Goal: Information Seeking & Learning: Learn about a topic

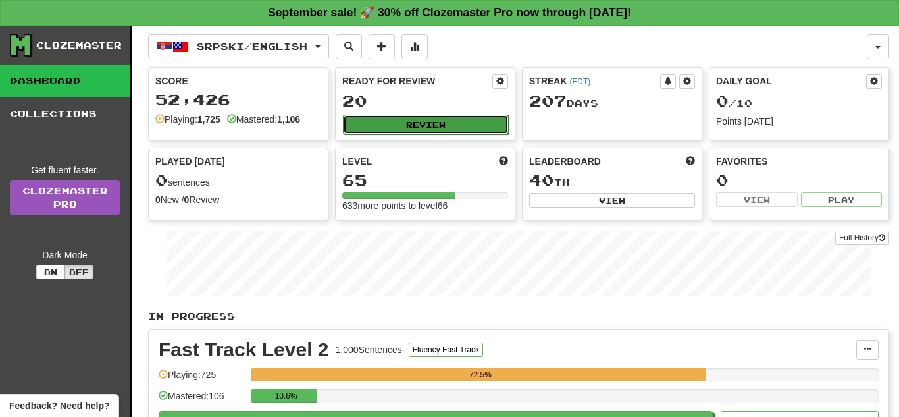
click at [438, 128] on button "Review" at bounding box center [426, 125] width 166 height 20
select select "**"
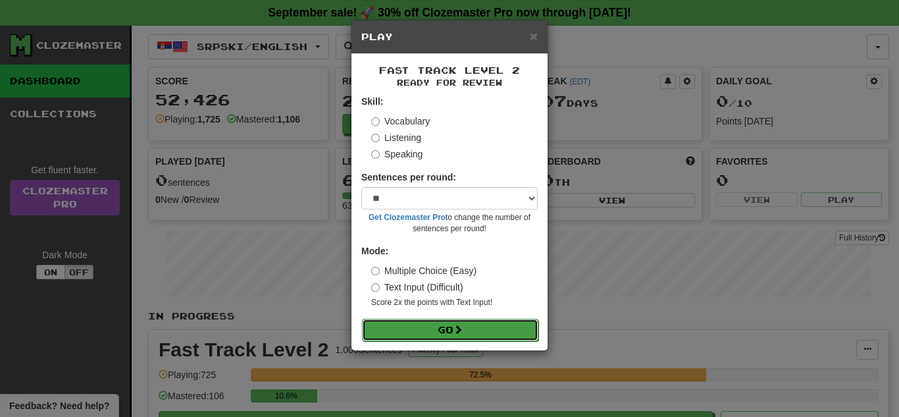
click at [394, 330] on button "Go" at bounding box center [450, 330] width 176 height 22
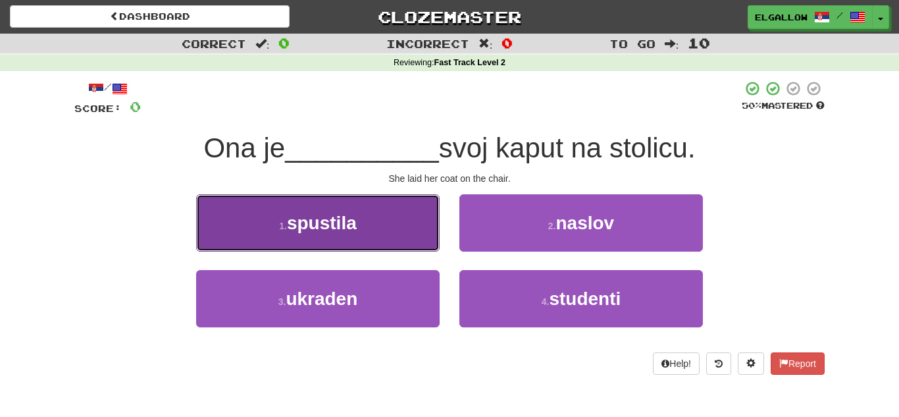
click at [282, 247] on button "1 . spustila" at bounding box center [318, 222] width 244 height 57
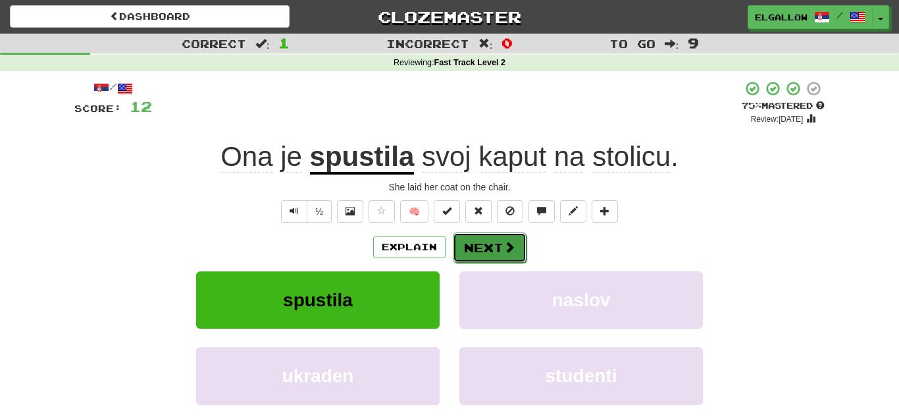
click at [492, 242] on button "Next" at bounding box center [490, 247] width 74 height 30
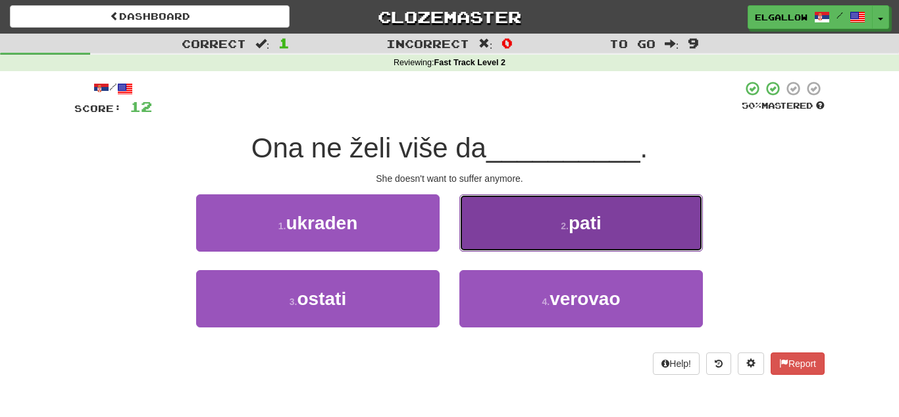
click at [601, 222] on span "pati" at bounding box center [585, 223] width 33 height 20
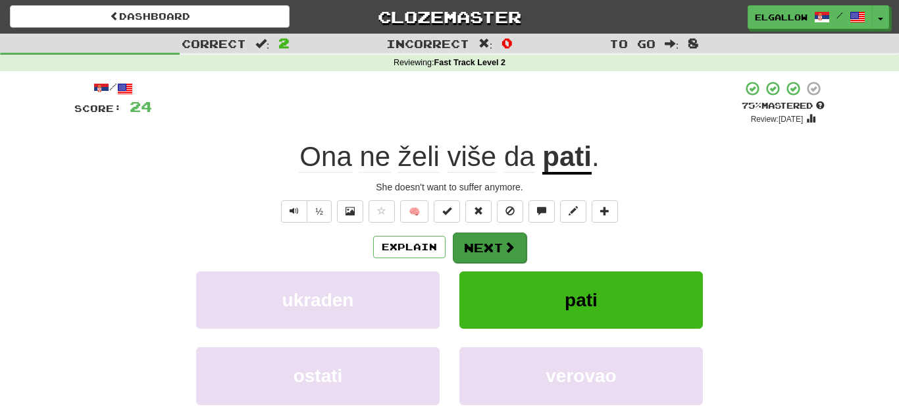
click at [501, 232] on div "Explain Next" at bounding box center [449, 247] width 750 height 30
click at [504, 251] on span at bounding box center [509, 247] width 12 height 12
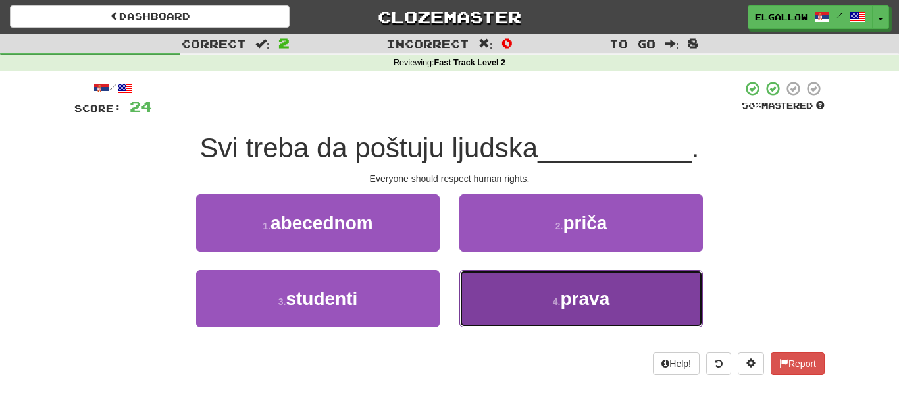
click at [527, 322] on button "4 . prava" at bounding box center [581, 298] width 244 height 57
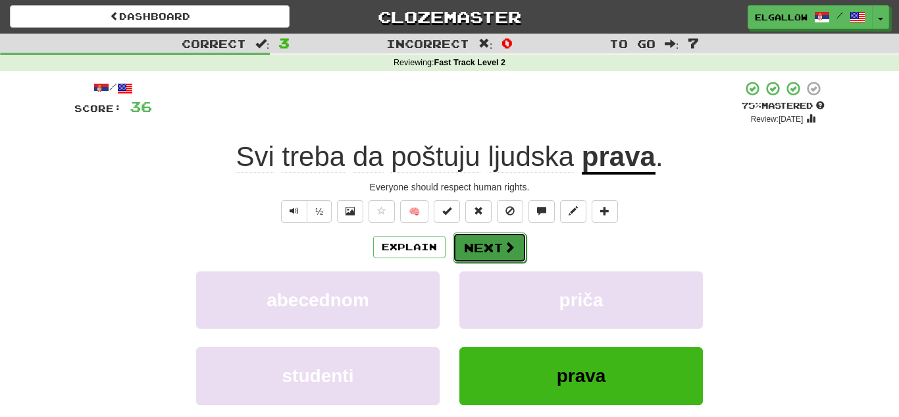
click at [510, 246] on span at bounding box center [509, 247] width 12 height 12
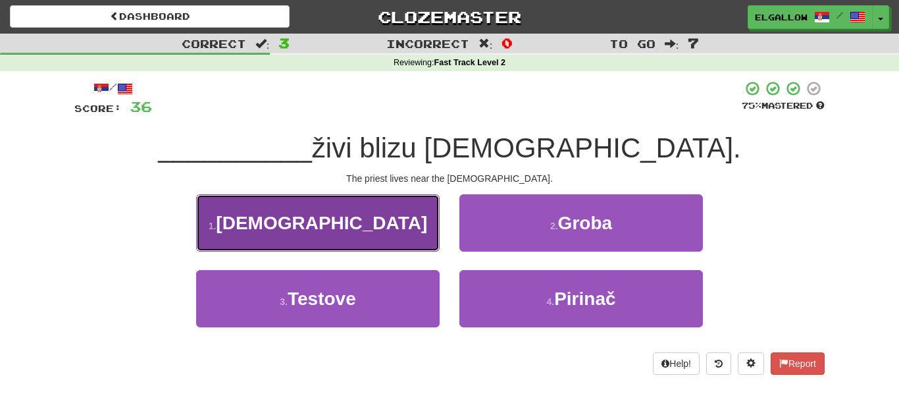
click at [307, 213] on span "Sveštenik" at bounding box center [321, 223] width 211 height 20
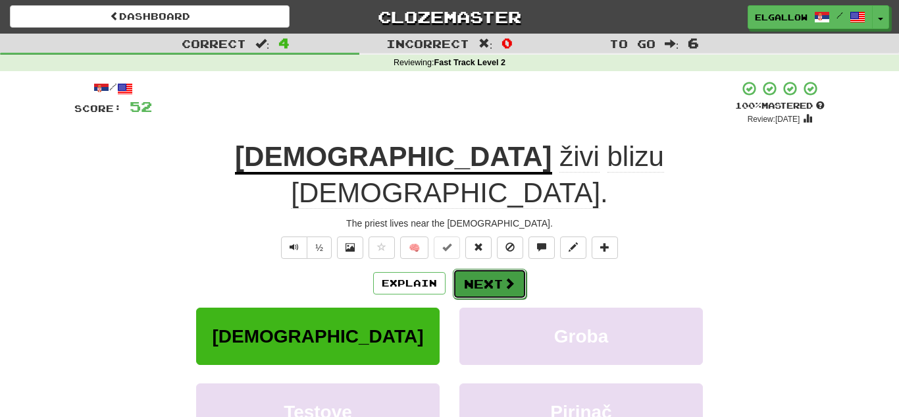
click at [486, 269] on button "Next" at bounding box center [490, 284] width 74 height 30
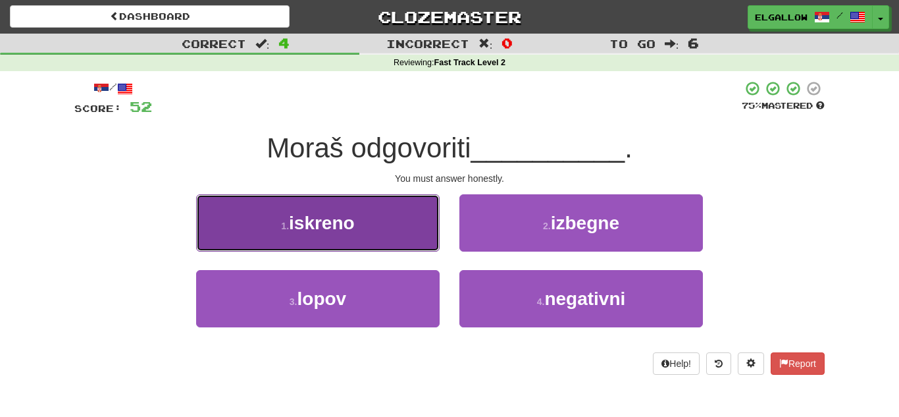
click at [305, 249] on button "1 . iskreno" at bounding box center [318, 222] width 244 height 57
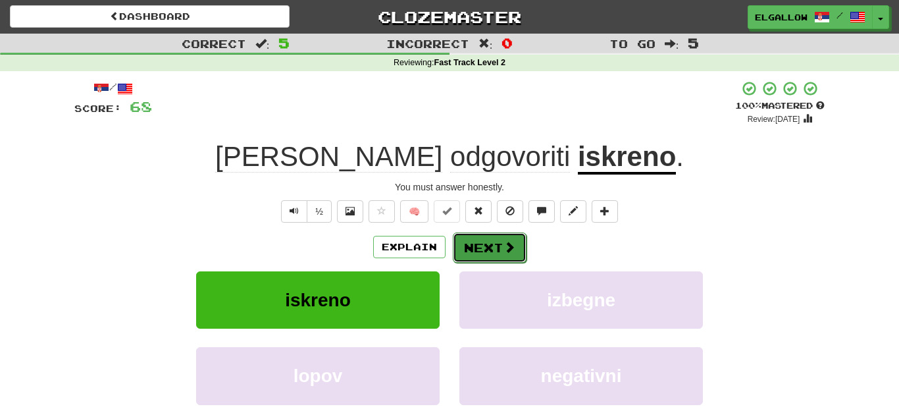
click at [507, 252] on span at bounding box center [509, 247] width 12 height 12
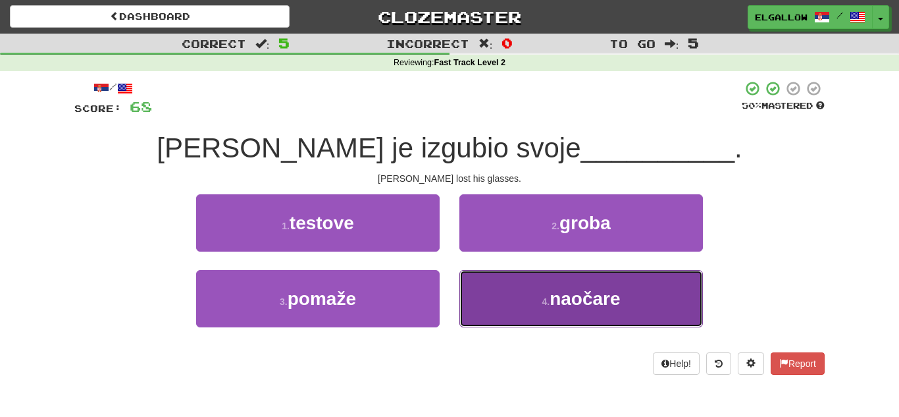
click at [528, 315] on button "4 . naočare" at bounding box center [581, 298] width 244 height 57
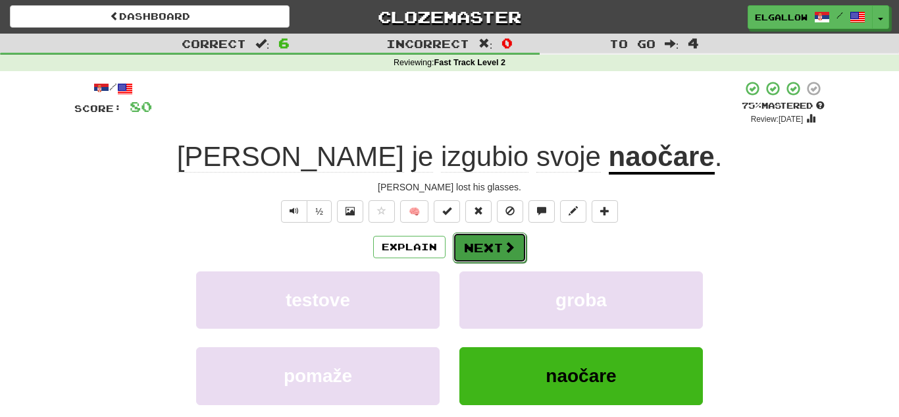
click at [488, 236] on button "Next" at bounding box center [490, 247] width 74 height 30
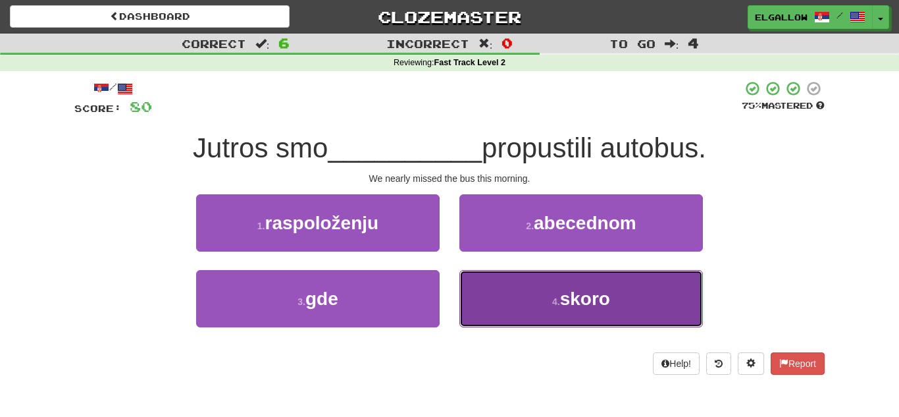
click at [621, 303] on button "4 . skoro" at bounding box center [581, 298] width 244 height 57
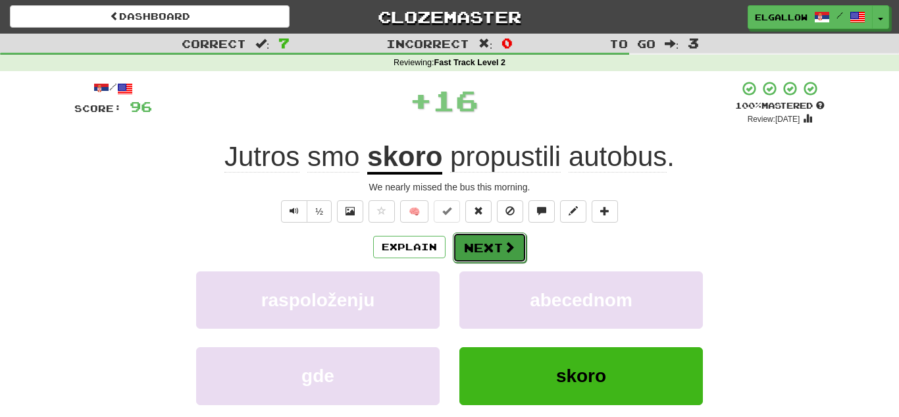
click at [490, 249] on button "Next" at bounding box center [490, 247] width 74 height 30
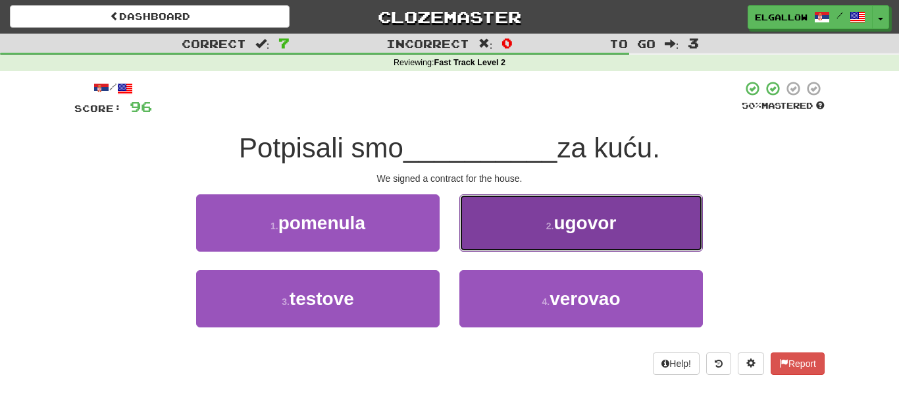
click at [495, 217] on button "2 . ugovor" at bounding box center [581, 222] width 244 height 57
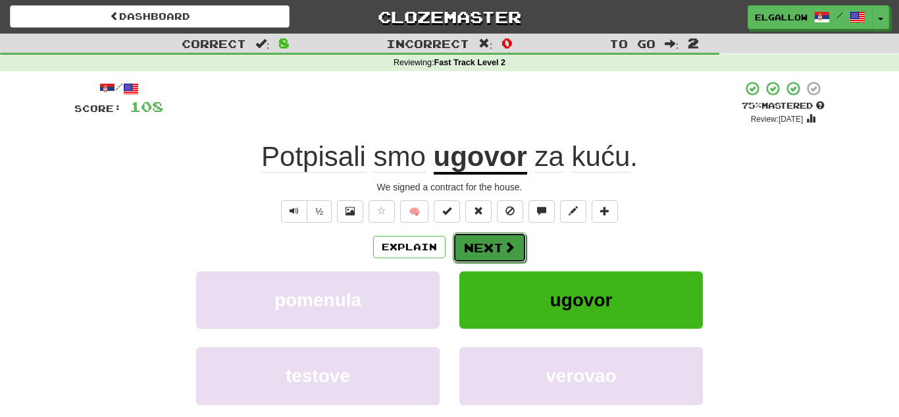
click at [488, 254] on button "Next" at bounding box center [490, 247] width 74 height 30
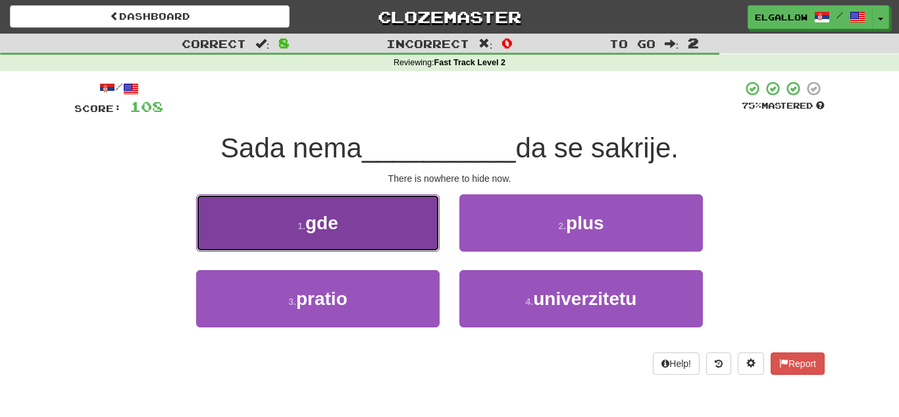
click at [231, 203] on button "1 . gde" at bounding box center [318, 222] width 244 height 57
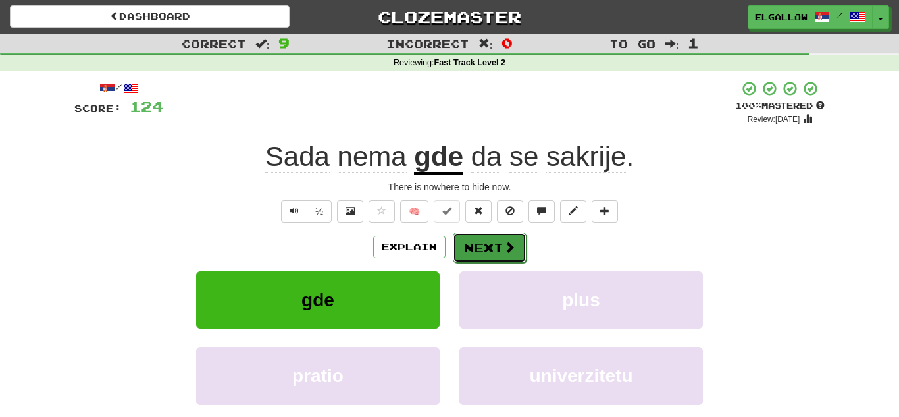
click at [476, 261] on button "Next" at bounding box center [490, 247] width 74 height 30
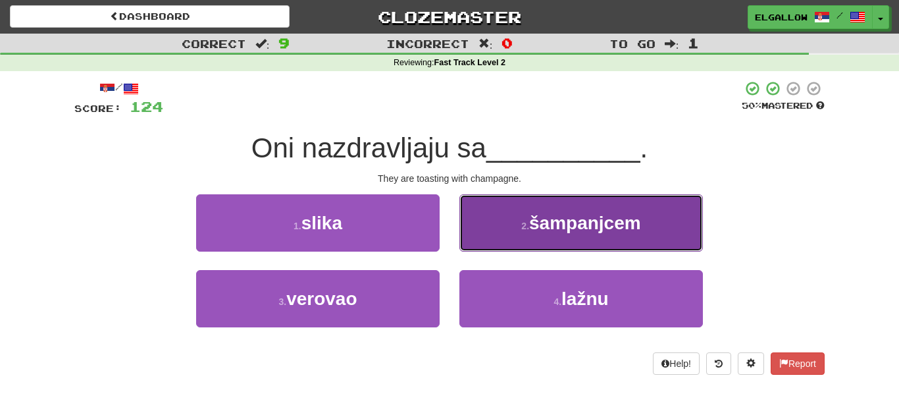
click at [641, 231] on span "šampanjcem" at bounding box center [585, 223] width 112 height 20
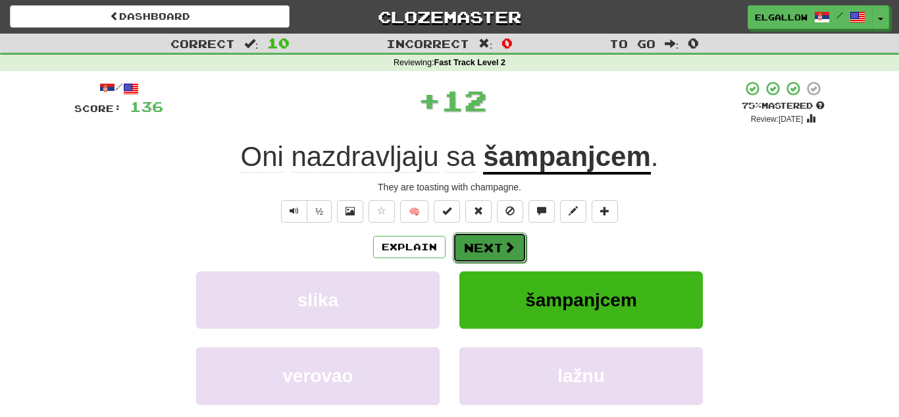
click at [503, 241] on span at bounding box center [509, 247] width 12 height 12
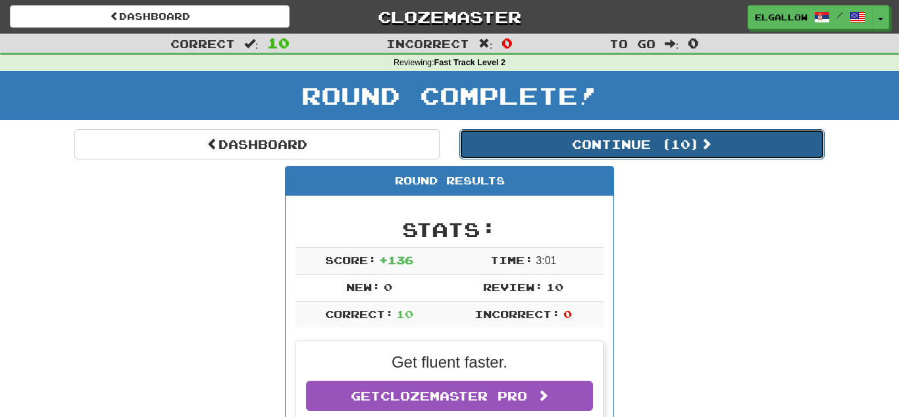
click at [575, 131] on button "Continue ( 10 )" at bounding box center [641, 144] width 365 height 30
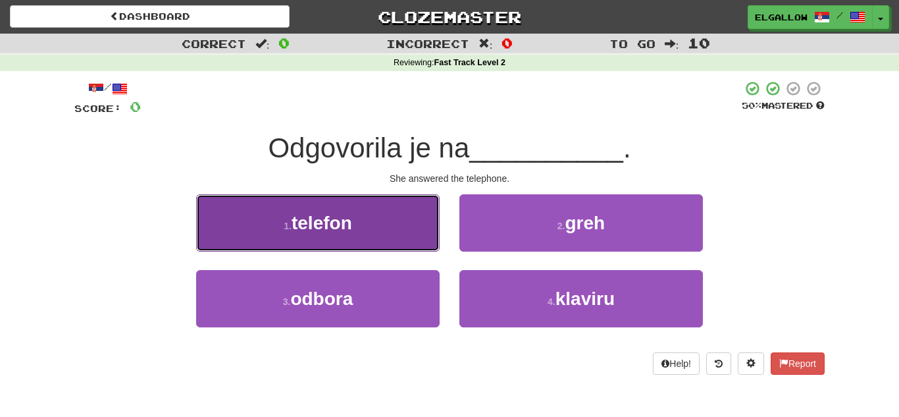
click at [219, 236] on button "1 . telefon" at bounding box center [318, 222] width 244 height 57
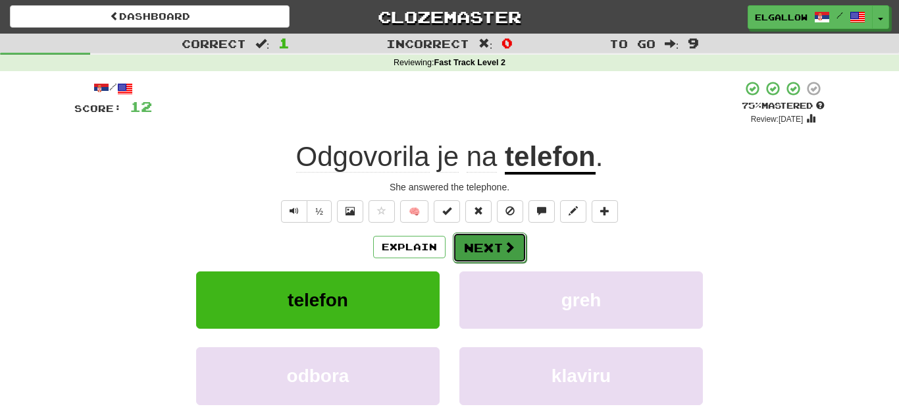
click at [497, 249] on button "Next" at bounding box center [490, 247] width 74 height 30
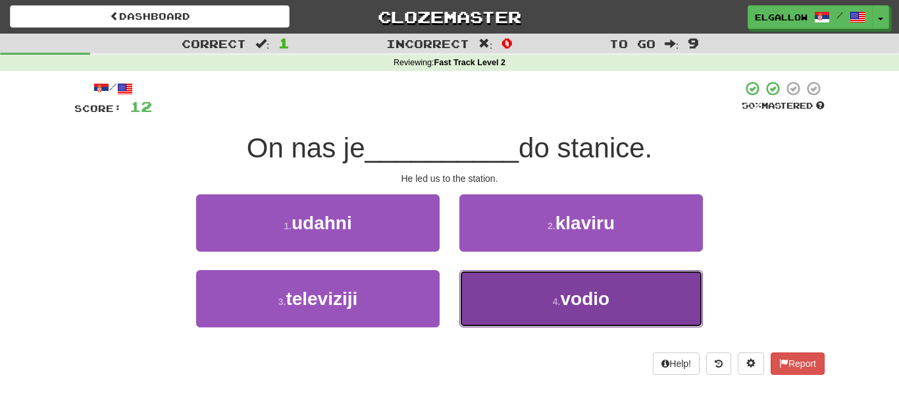
click at [580, 289] on span "vodio" at bounding box center [585, 298] width 49 height 20
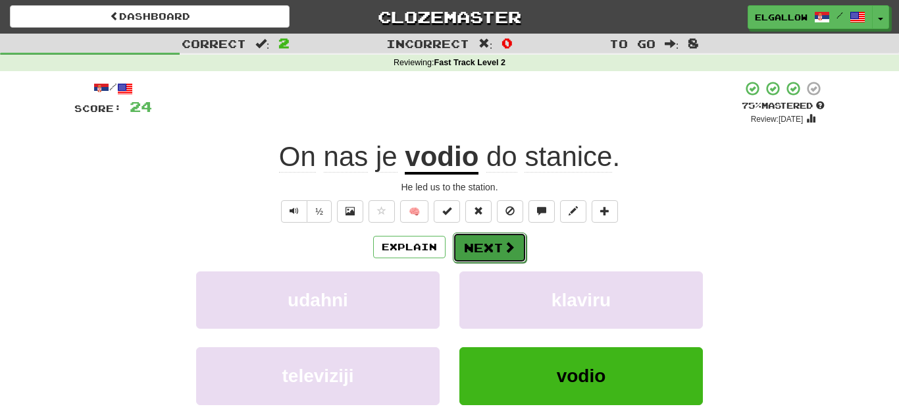
click at [508, 253] on span at bounding box center [509, 247] width 12 height 12
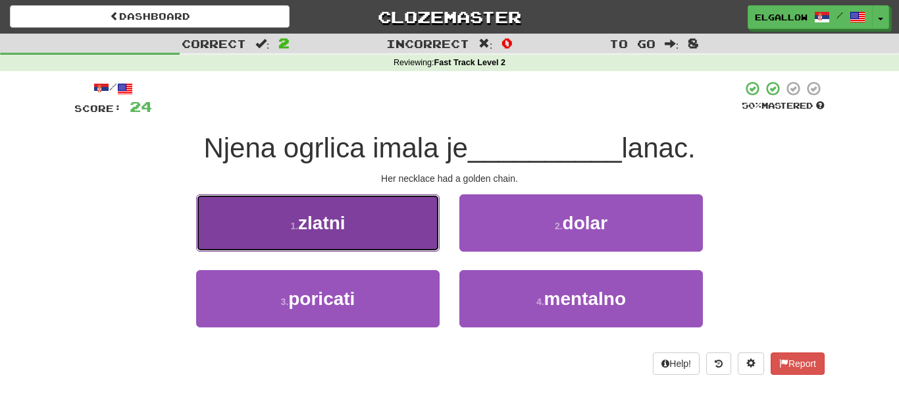
click at [254, 208] on button "1 . zlatni" at bounding box center [318, 222] width 244 height 57
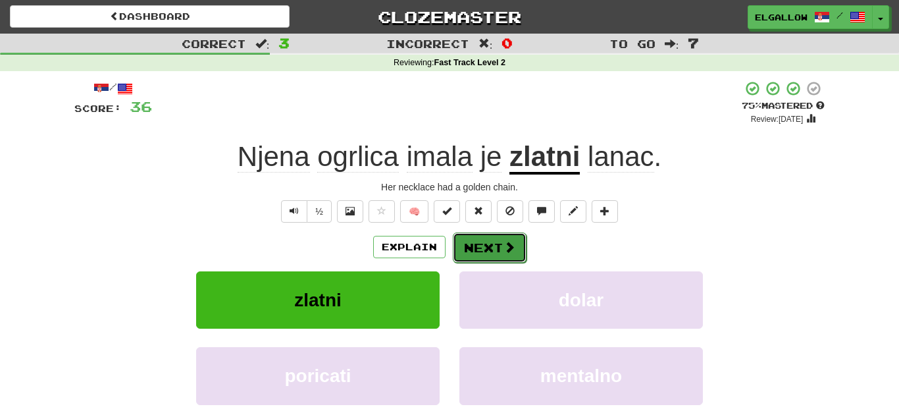
click at [490, 245] on button "Next" at bounding box center [490, 247] width 74 height 30
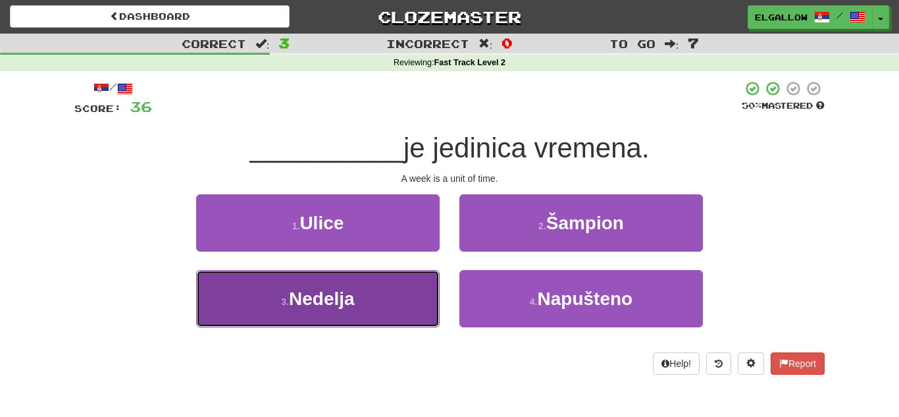
click at [297, 319] on button "3 . Nedelja" at bounding box center [318, 298] width 244 height 57
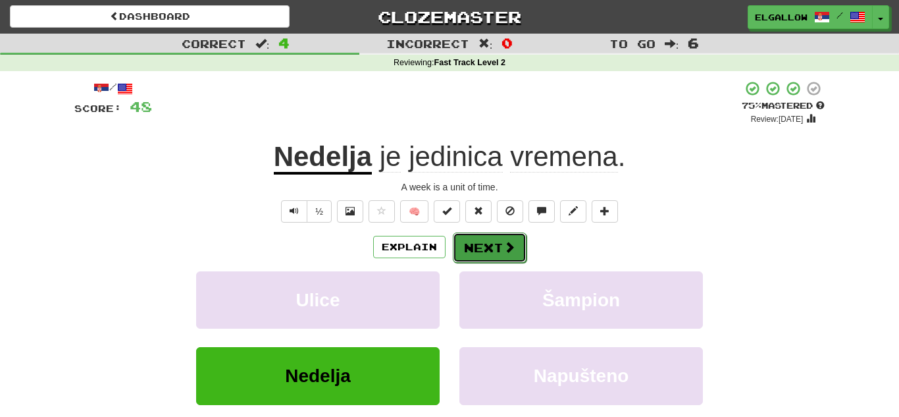
click at [494, 242] on button "Next" at bounding box center [490, 247] width 74 height 30
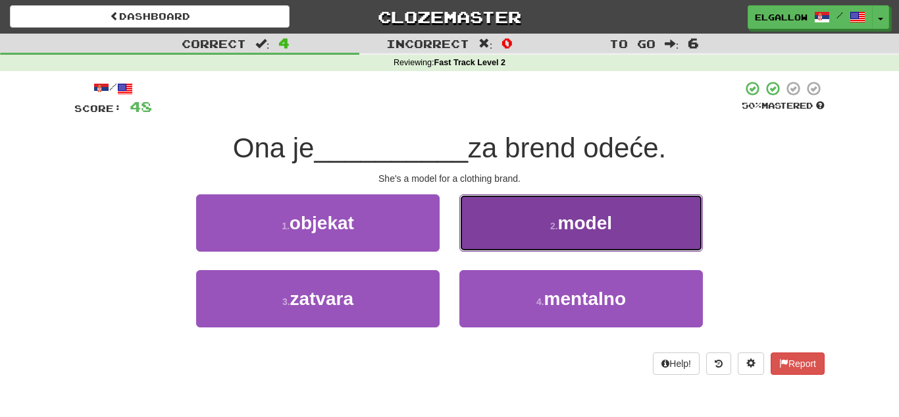
click at [541, 244] on button "2 . model" at bounding box center [581, 222] width 244 height 57
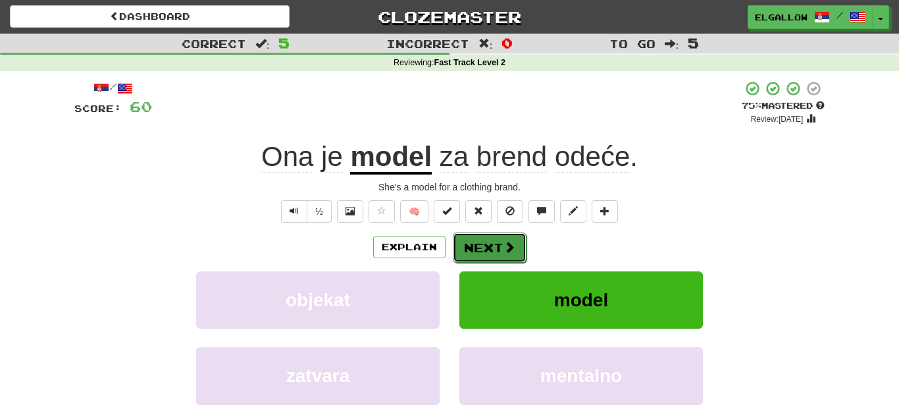
click at [478, 241] on button "Next" at bounding box center [490, 247] width 74 height 30
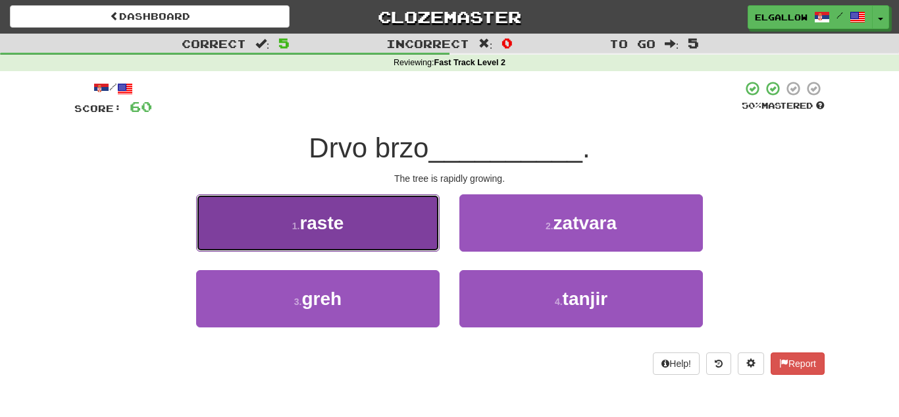
click at [226, 201] on button "1 . raste" at bounding box center [318, 222] width 244 height 57
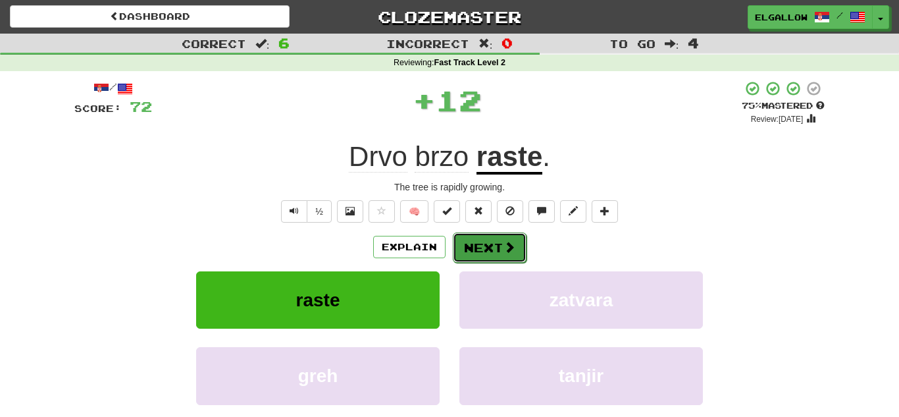
click at [455, 237] on button "Next" at bounding box center [490, 247] width 74 height 30
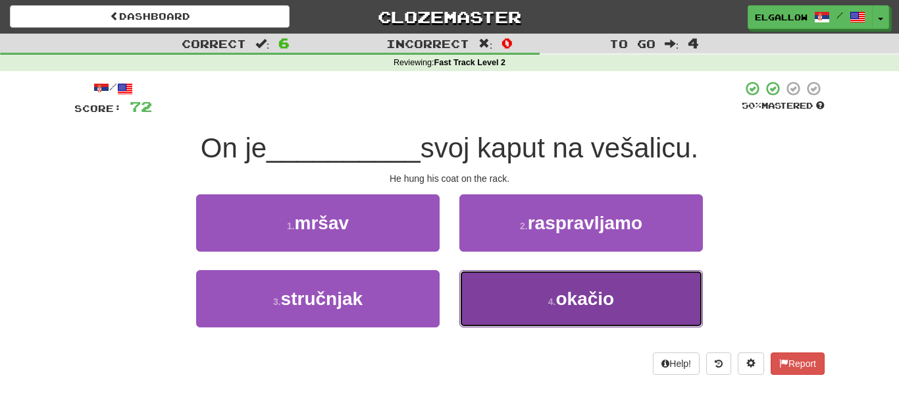
click at [544, 324] on button "4 . okačio" at bounding box center [581, 298] width 244 height 57
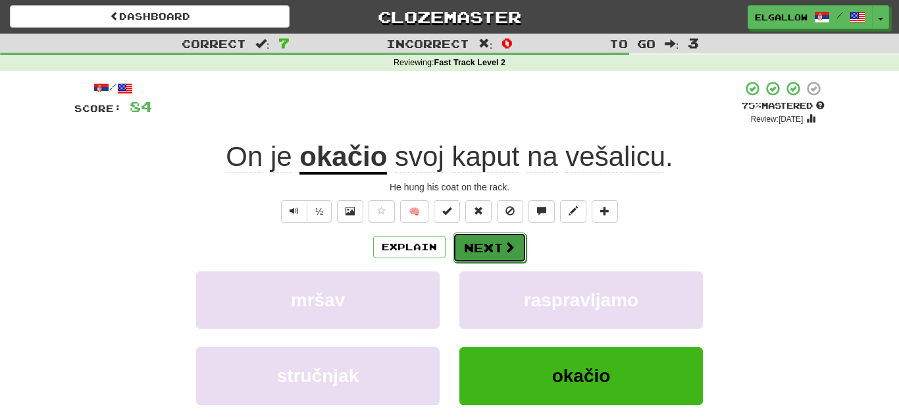
click at [502, 260] on button "Next" at bounding box center [490, 247] width 74 height 30
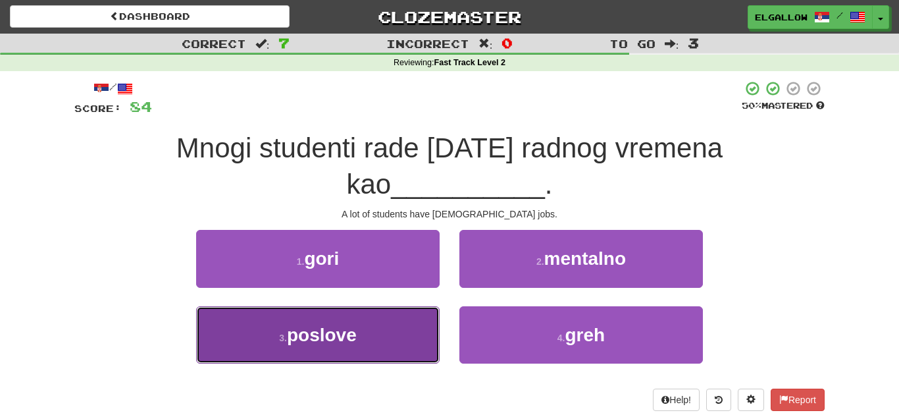
click at [332, 324] on span "poslove" at bounding box center [322, 334] width 70 height 20
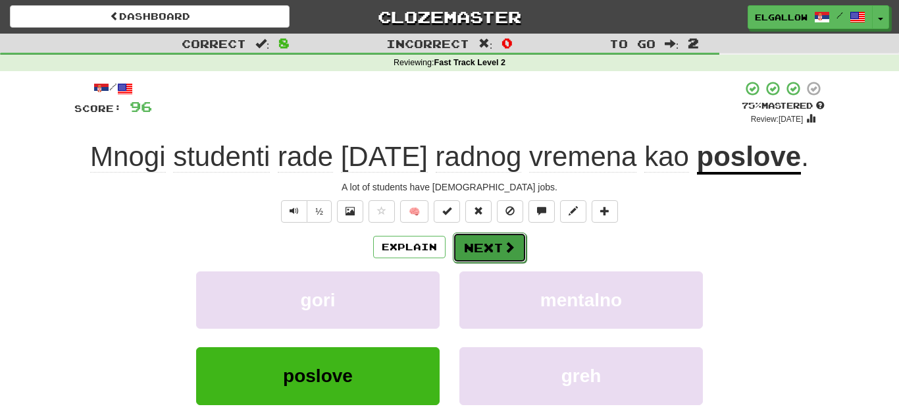
click at [496, 250] on button "Next" at bounding box center [490, 247] width 74 height 30
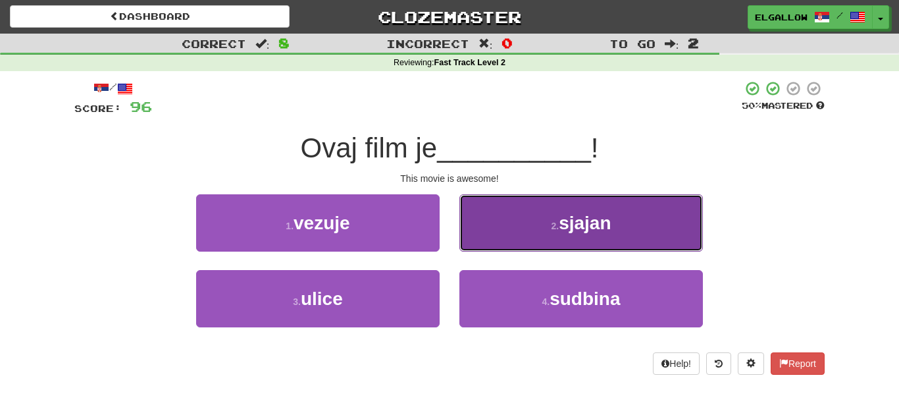
click at [598, 205] on button "2 . sjajan" at bounding box center [581, 222] width 244 height 57
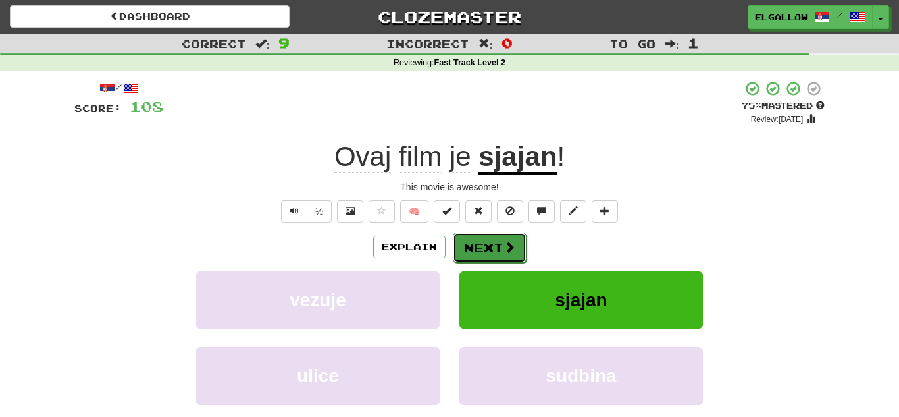
click at [517, 247] on button "Next" at bounding box center [490, 247] width 74 height 30
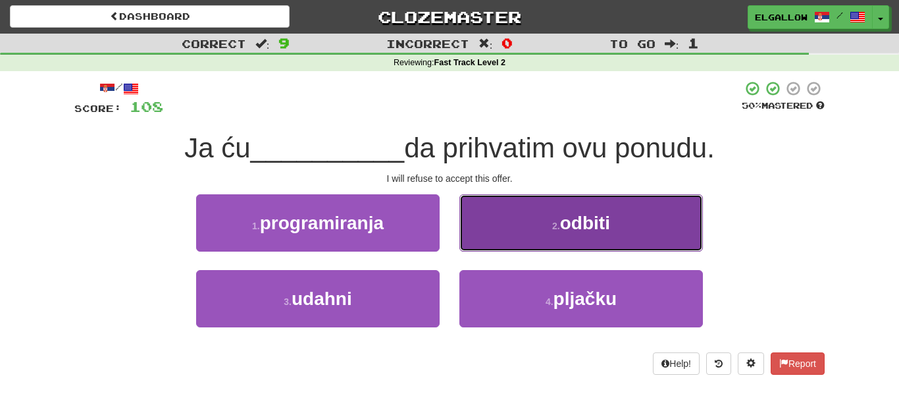
click at [644, 198] on button "2 . odbiti" at bounding box center [581, 222] width 244 height 57
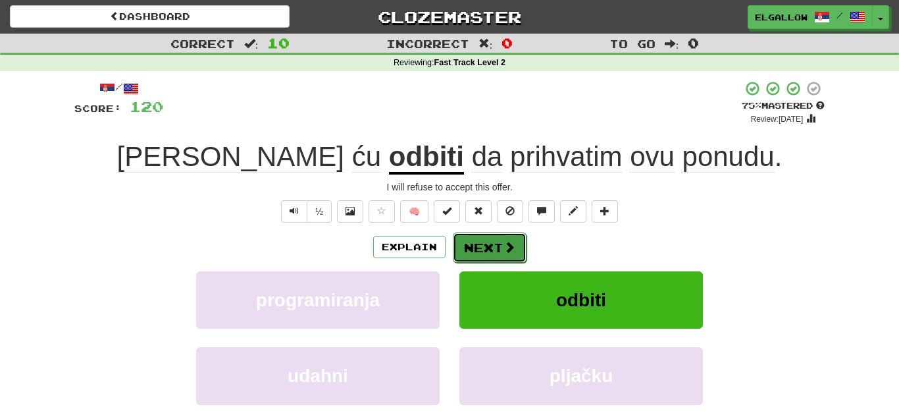
click at [465, 234] on button "Next" at bounding box center [490, 247] width 74 height 30
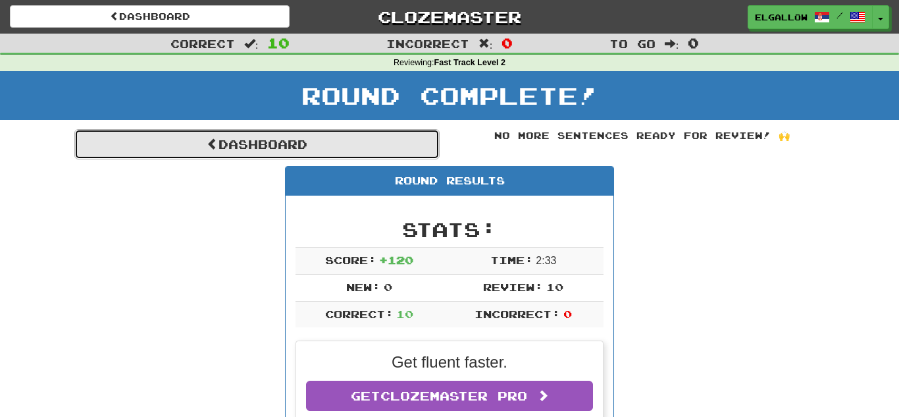
click at [283, 145] on link "Dashboard" at bounding box center [256, 144] width 365 height 30
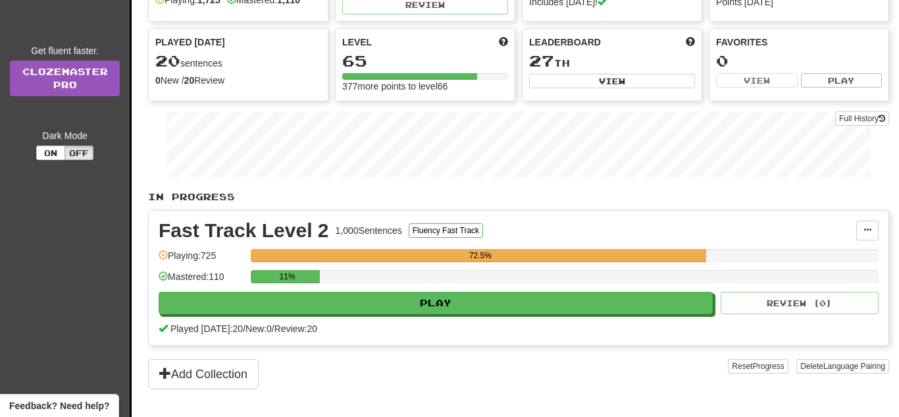
scroll to position [174, 0]
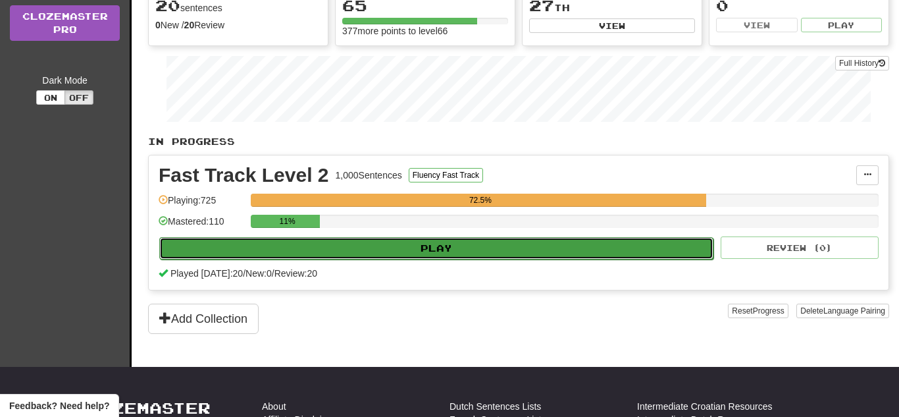
click at [533, 249] on button "Play" at bounding box center [436, 248] width 554 height 22
select select "**"
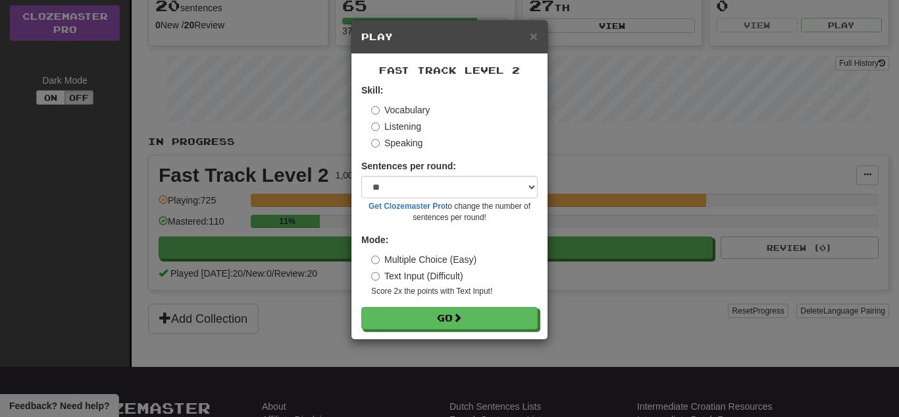
click at [407, 145] on label "Speaking" at bounding box center [396, 142] width 51 height 13
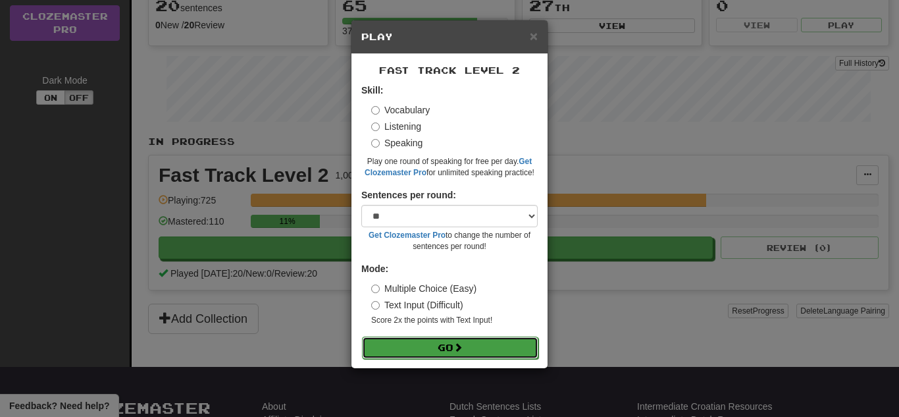
click at [425, 339] on button "Go" at bounding box center [450, 347] width 176 height 22
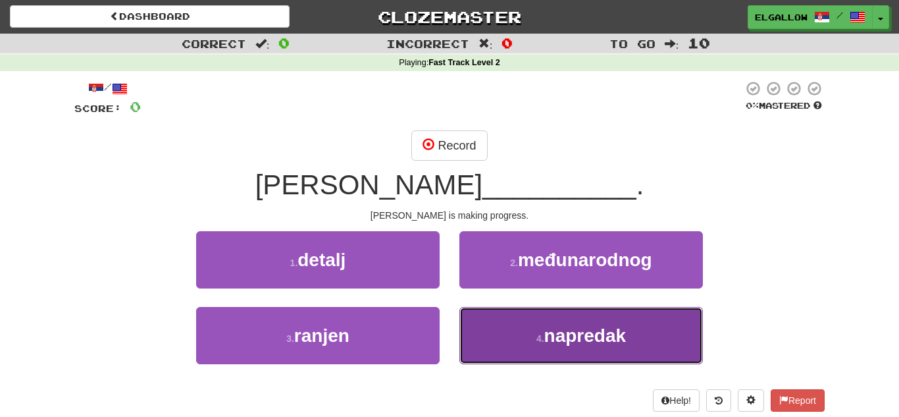
click at [613, 342] on span "napredak" at bounding box center [585, 335] width 82 height 20
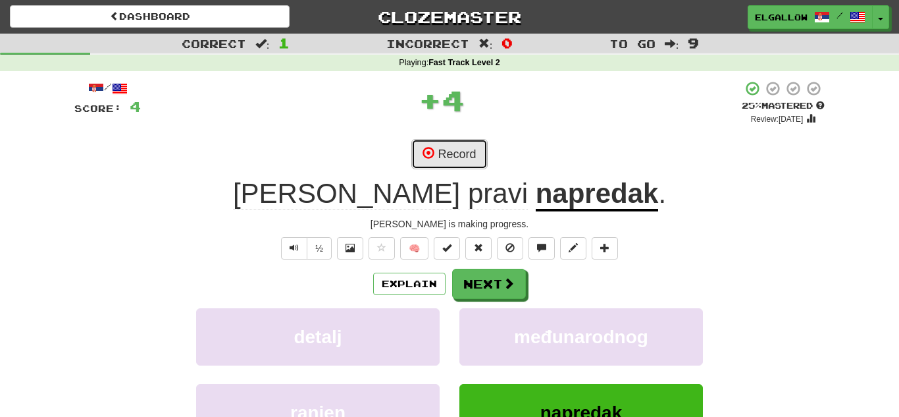
click at [465, 152] on button "Record" at bounding box center [449, 154] width 76 height 30
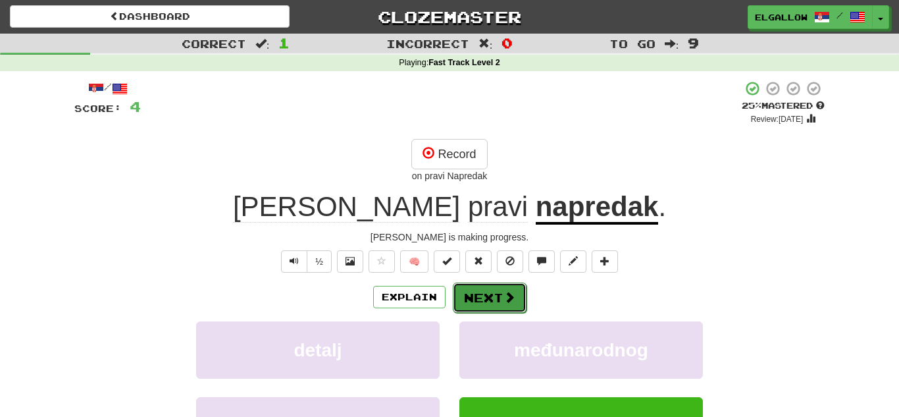
click at [471, 288] on button "Next" at bounding box center [490, 297] width 74 height 30
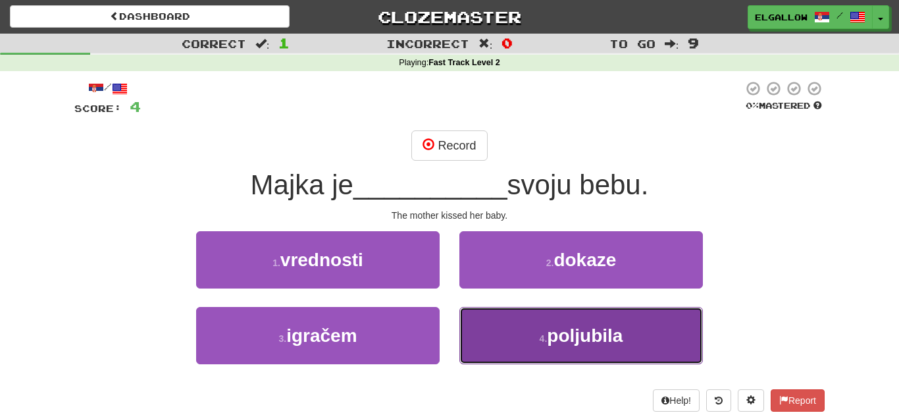
click at [534, 320] on button "4 . poljubila" at bounding box center [581, 335] width 244 height 57
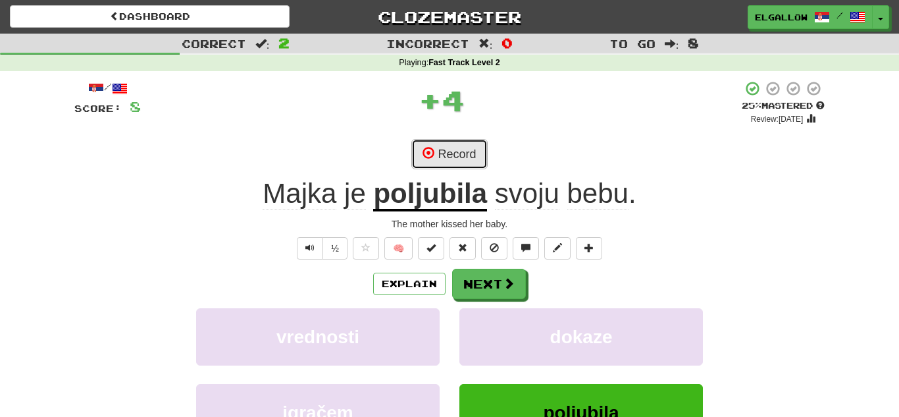
click at [427, 147] on span at bounding box center [429, 153] width 12 height 12
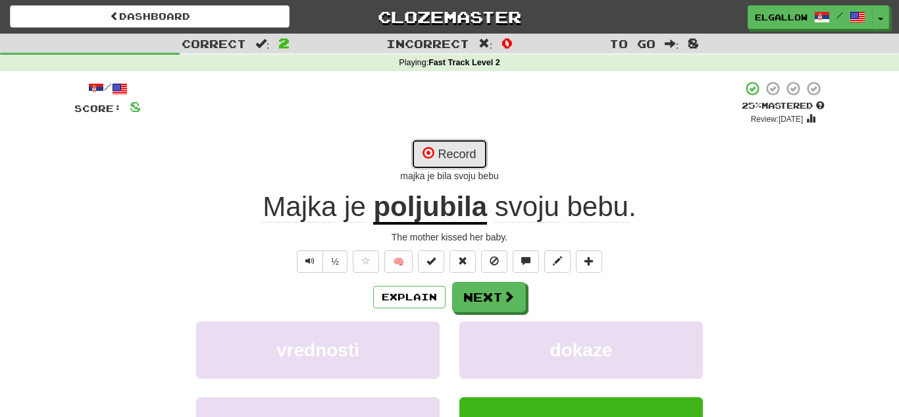
click at [470, 151] on button "Record" at bounding box center [449, 154] width 76 height 30
click at [457, 152] on button "Record" at bounding box center [449, 154] width 76 height 30
click at [473, 146] on button "Record" at bounding box center [449, 154] width 76 height 30
click at [455, 144] on button "Record" at bounding box center [449, 154] width 76 height 30
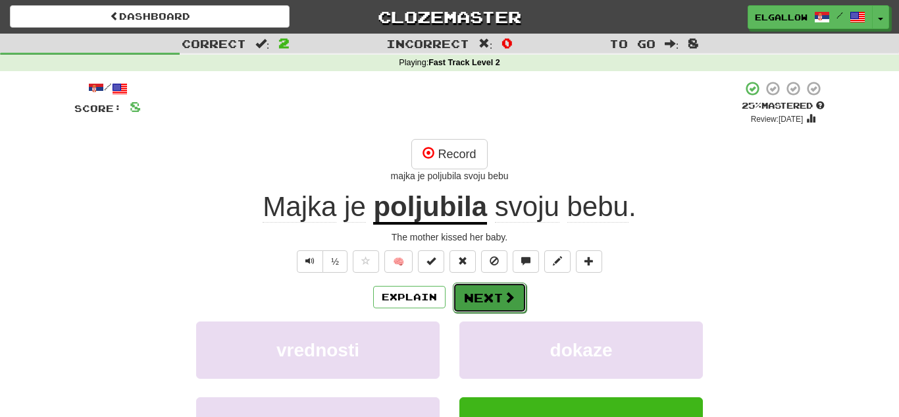
click at [490, 295] on button "Next" at bounding box center [490, 297] width 74 height 30
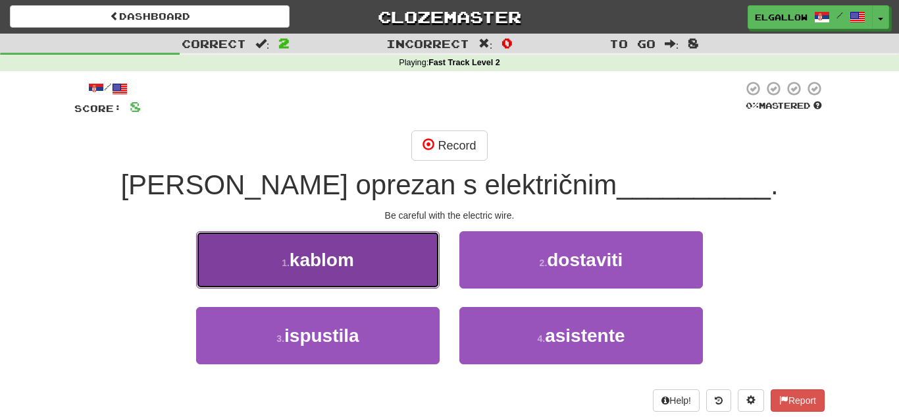
click at [401, 259] on button "1 . kablom" at bounding box center [318, 259] width 244 height 57
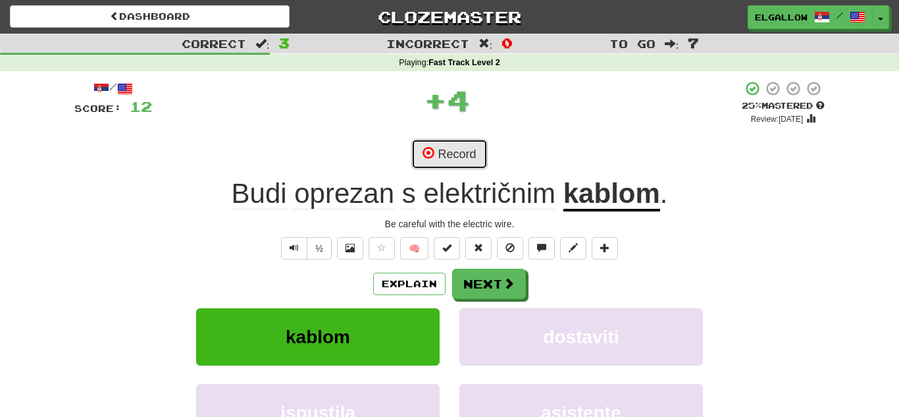
click at [472, 159] on button "Record" at bounding box center [449, 154] width 76 height 30
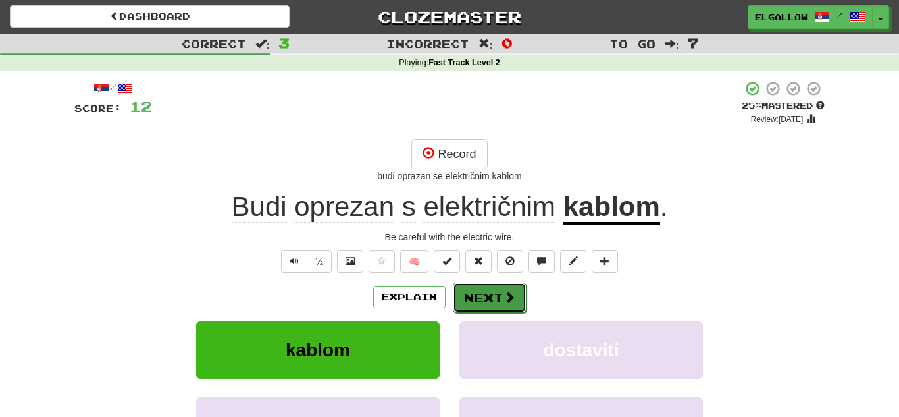
click at [499, 298] on button "Next" at bounding box center [490, 297] width 74 height 30
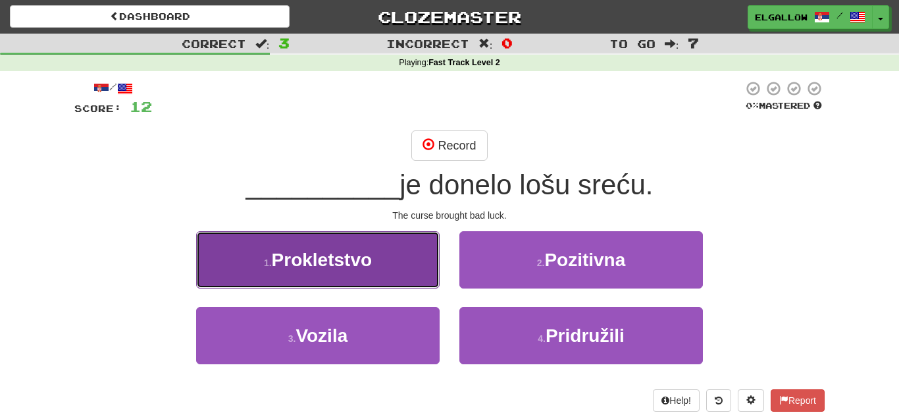
click at [241, 251] on button "1 . Prokletstvo" at bounding box center [318, 259] width 244 height 57
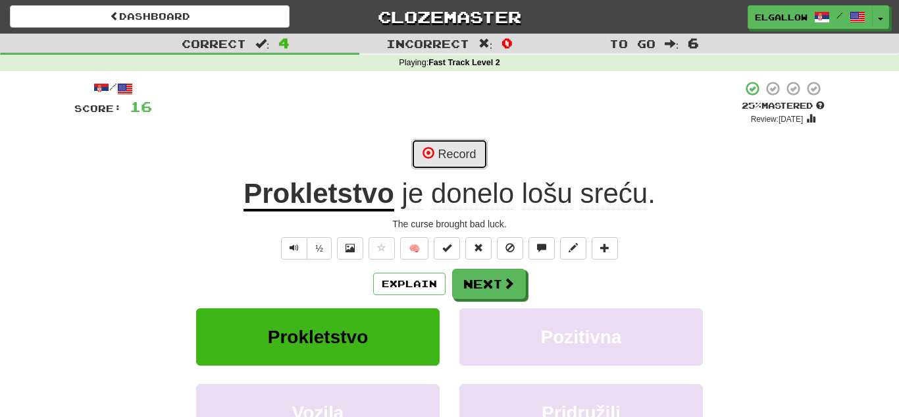
click at [434, 161] on button "Record" at bounding box center [449, 154] width 76 height 30
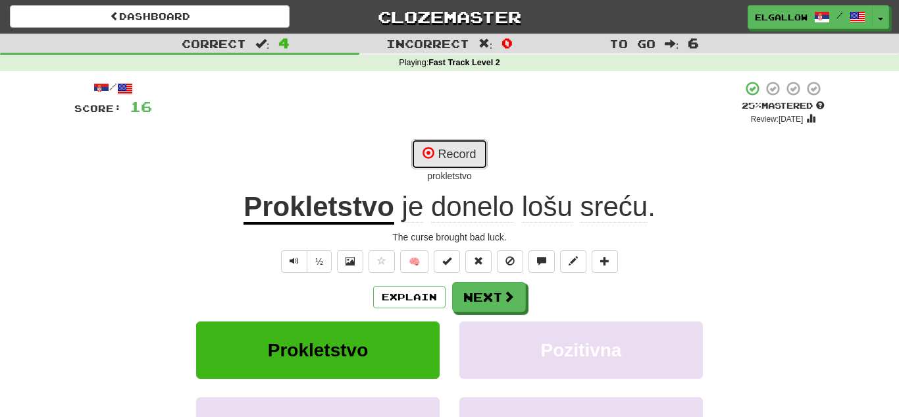
click at [436, 150] on button "Record" at bounding box center [449, 154] width 76 height 30
click at [439, 153] on button "Record" at bounding box center [449, 154] width 76 height 30
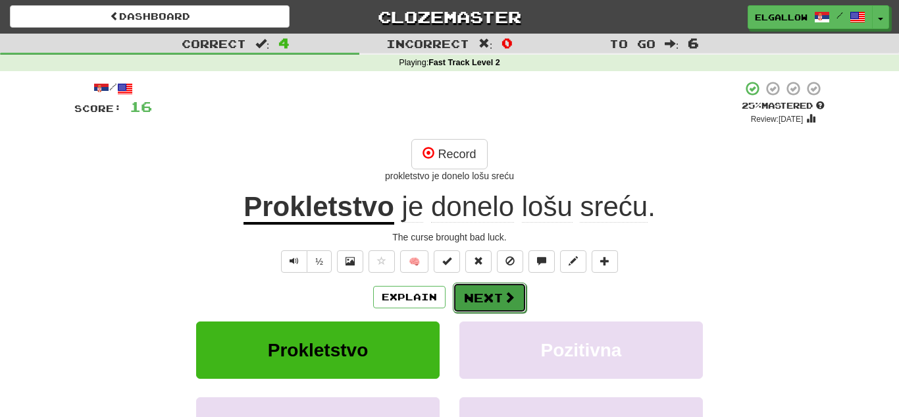
click at [519, 294] on button "Next" at bounding box center [490, 297] width 74 height 30
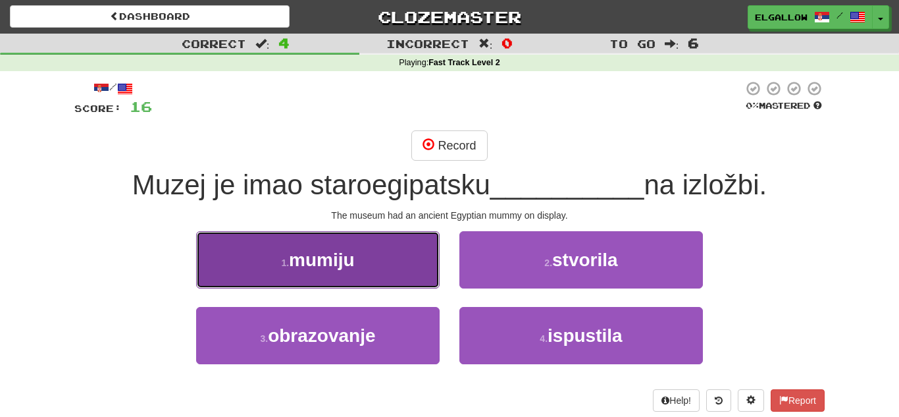
click at [270, 265] on button "1 . mumiju" at bounding box center [318, 259] width 244 height 57
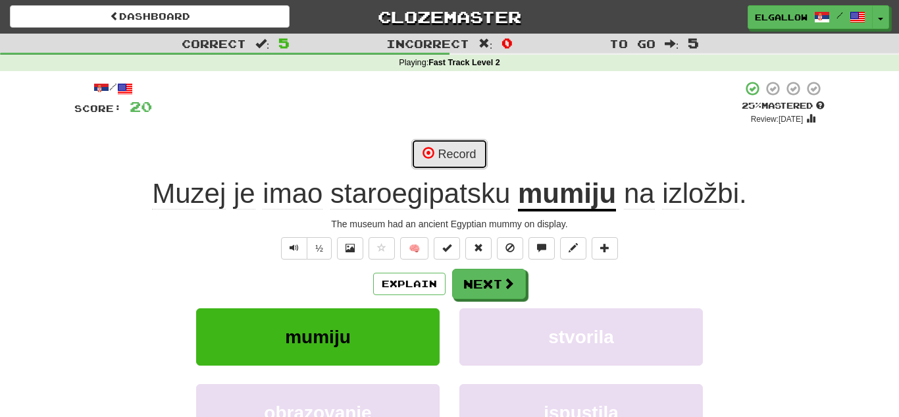
click at [447, 154] on button "Record" at bounding box center [449, 154] width 76 height 30
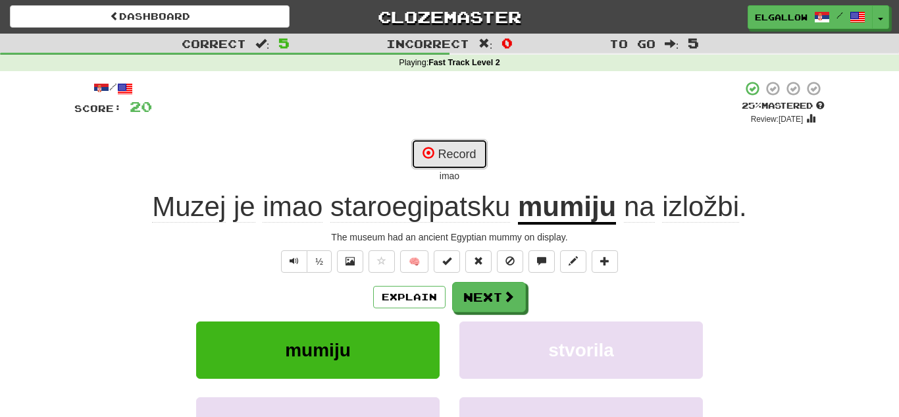
click at [457, 151] on button "Record" at bounding box center [449, 154] width 76 height 30
click at [461, 151] on button "Record" at bounding box center [449, 154] width 76 height 30
click at [465, 165] on button "Record" at bounding box center [449, 154] width 76 height 30
click at [440, 157] on button "Record" at bounding box center [449, 154] width 76 height 30
click at [477, 152] on button "Record" at bounding box center [449, 154] width 76 height 30
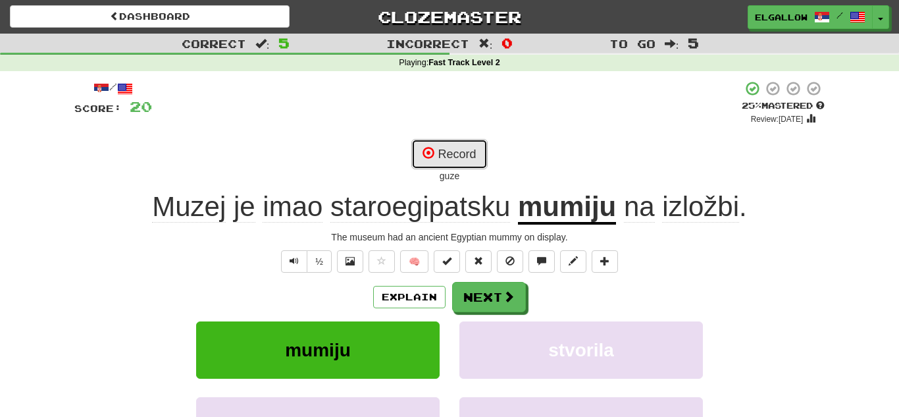
click at [448, 151] on button "Record" at bounding box center [449, 154] width 76 height 30
click at [480, 155] on button "Record" at bounding box center [449, 154] width 76 height 30
click at [475, 150] on button "Record" at bounding box center [449, 154] width 76 height 30
click at [485, 151] on button "Record" at bounding box center [449, 154] width 76 height 30
click at [476, 145] on button "Record" at bounding box center [449, 154] width 76 height 30
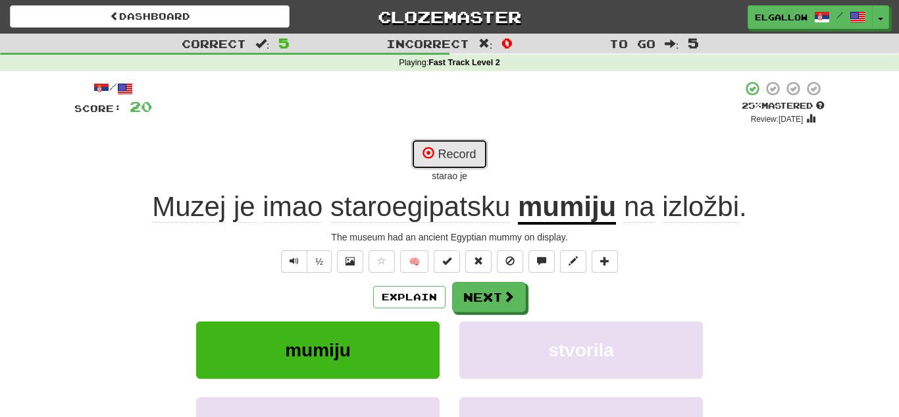
click at [478, 148] on button "Record" at bounding box center [449, 154] width 76 height 30
click at [476, 144] on button "Record" at bounding box center [449, 154] width 76 height 30
click at [465, 153] on button "Record" at bounding box center [449, 154] width 76 height 30
click at [478, 143] on button "Record" at bounding box center [449, 154] width 76 height 30
click at [468, 148] on button "Record" at bounding box center [449, 154] width 76 height 30
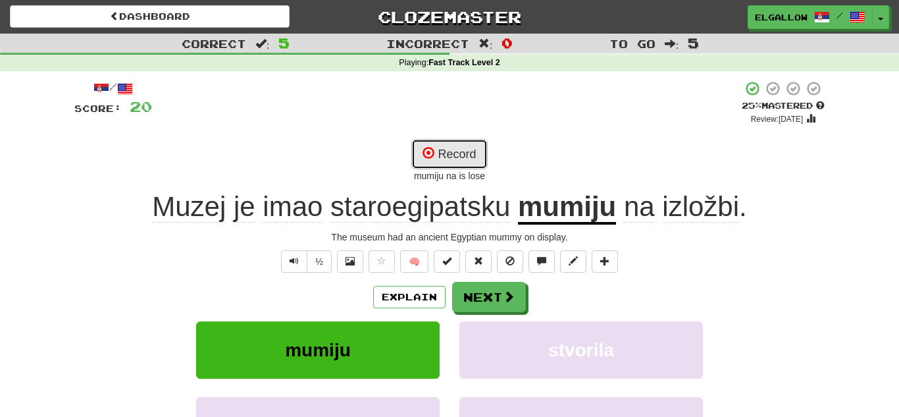
click at [471, 152] on button "Record" at bounding box center [449, 154] width 76 height 30
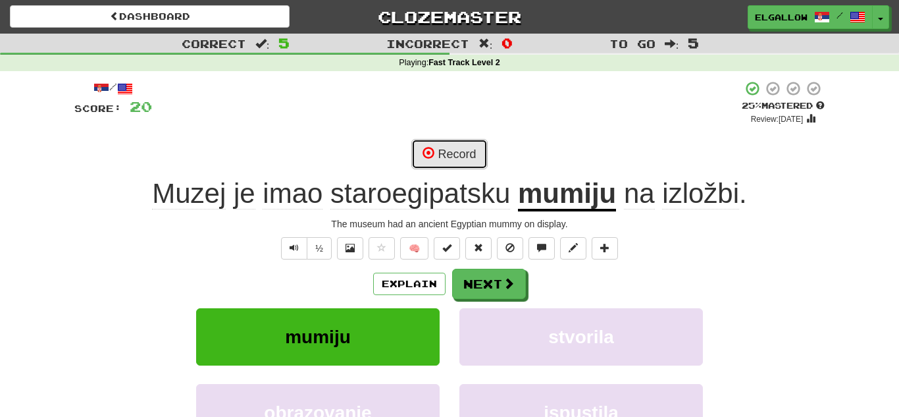
click at [482, 148] on button "Record" at bounding box center [449, 154] width 76 height 30
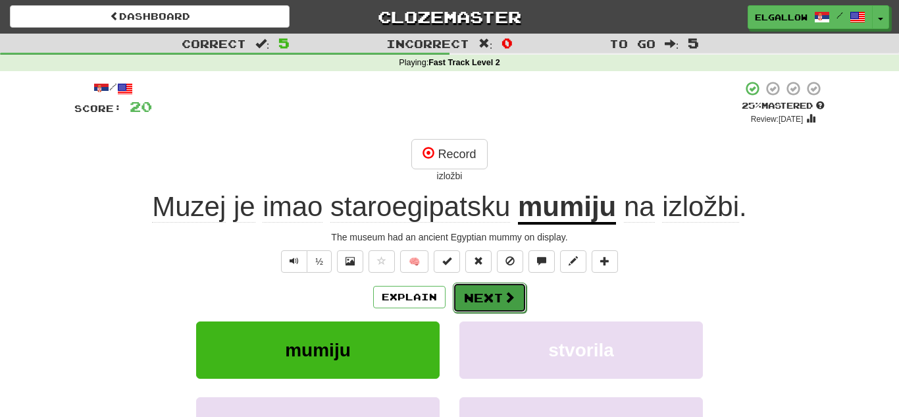
click at [478, 292] on button "Next" at bounding box center [490, 297] width 74 height 30
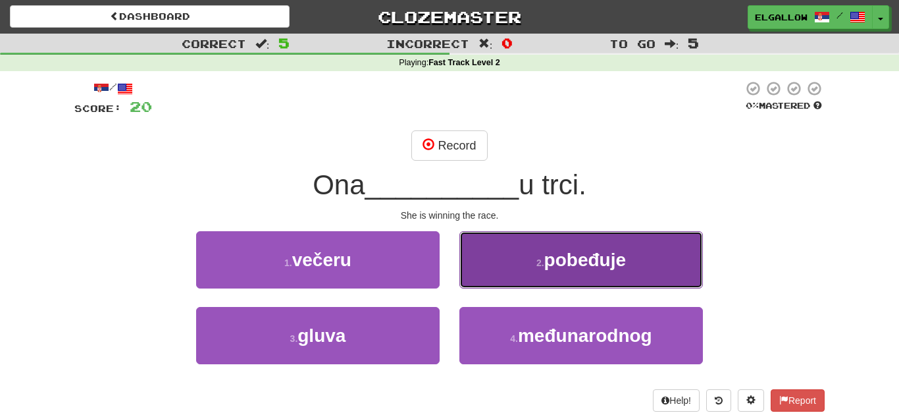
click at [561, 233] on button "2 . pobeđuje" at bounding box center [581, 259] width 244 height 57
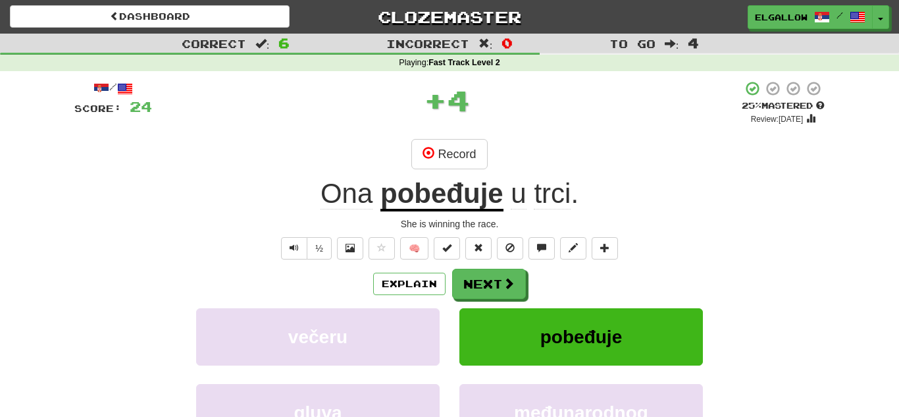
click at [448, 135] on div "/ Score: 24 + 4 25 % Mastered Review: 2025-09-19 Record Ona pobeđuje u trci . S…" at bounding box center [449, 294] width 750 height 428
click at [448, 143] on button "Record" at bounding box center [449, 154] width 76 height 30
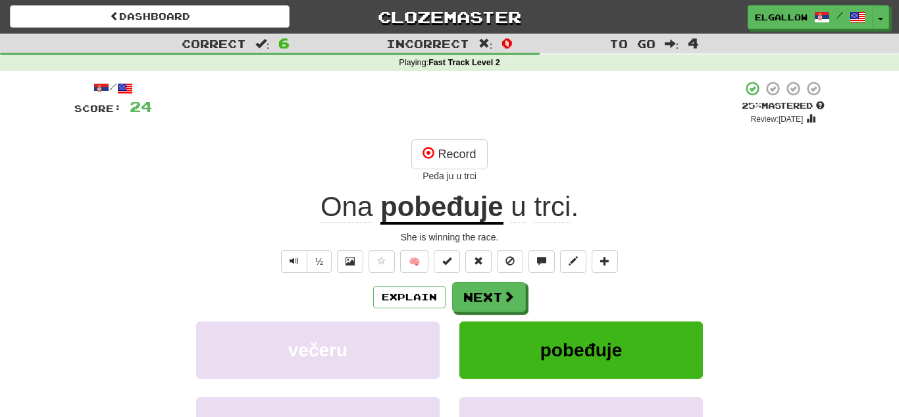
click at [490, 153] on div "Record Peđa ju u trci" at bounding box center [449, 160] width 750 height 43
click at [478, 153] on button "Record" at bounding box center [449, 154] width 76 height 30
click at [507, 278] on div "/ Score: 24 + 4 25 % Mastered Review: 2025-09-19 Record da pobeđuje u trci Ona …" at bounding box center [449, 300] width 750 height 441
click at [500, 293] on button "Next" at bounding box center [490, 297] width 74 height 30
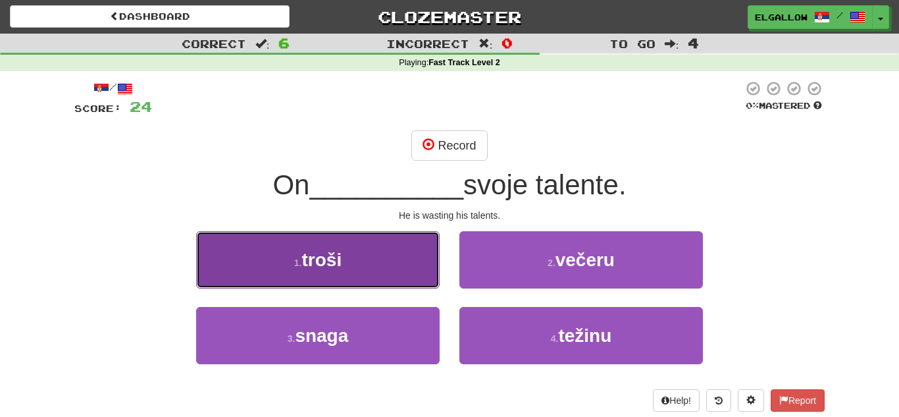
click at [304, 283] on button "1 . troši" at bounding box center [318, 259] width 244 height 57
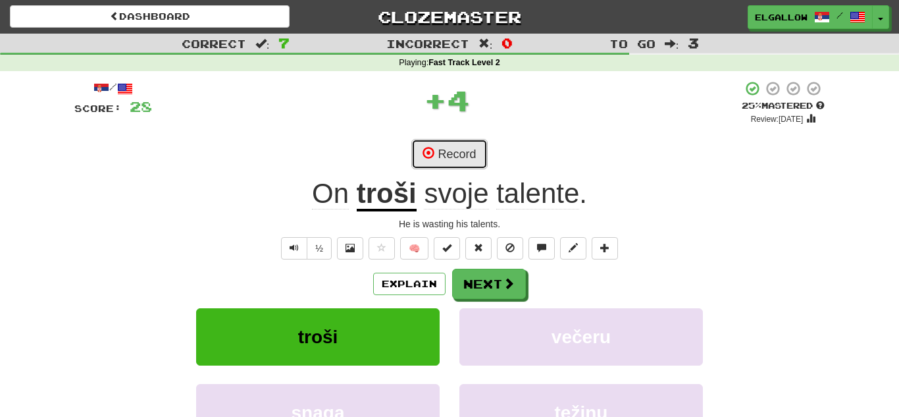
click at [483, 153] on button "Record" at bounding box center [449, 154] width 76 height 30
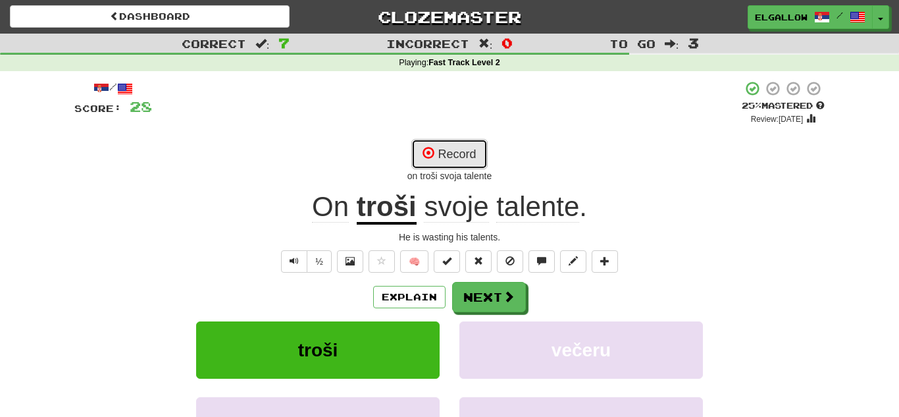
click at [452, 159] on button "Record" at bounding box center [449, 154] width 76 height 30
click at [478, 138] on div "/ Score: 28 + 4 25 % Mastered Review: 2025-09-19 Record on troši svoje talence …" at bounding box center [449, 300] width 750 height 441
click at [469, 149] on button "Record" at bounding box center [449, 154] width 76 height 30
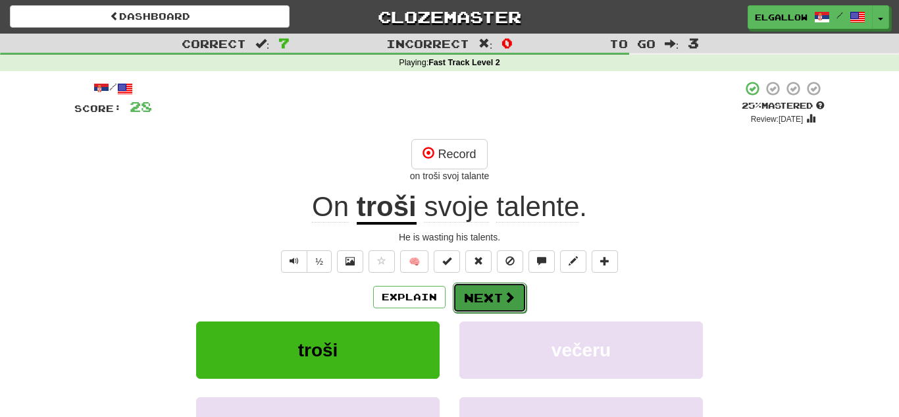
click at [482, 299] on button "Next" at bounding box center [490, 297] width 74 height 30
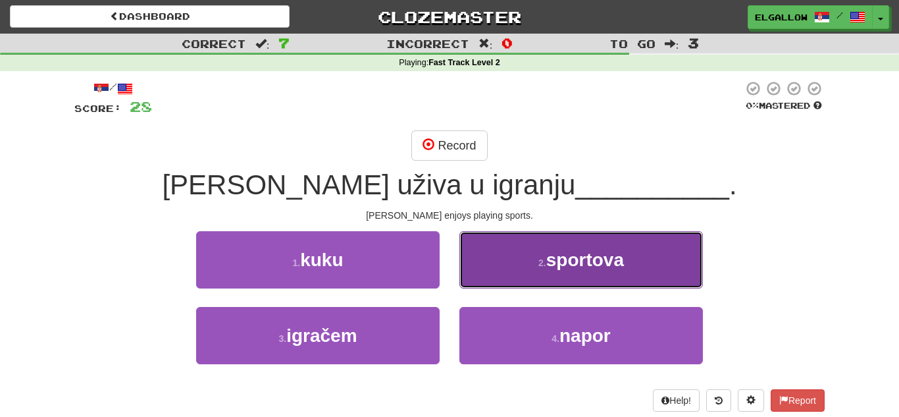
click at [626, 265] on button "2 . sportova" at bounding box center [581, 259] width 244 height 57
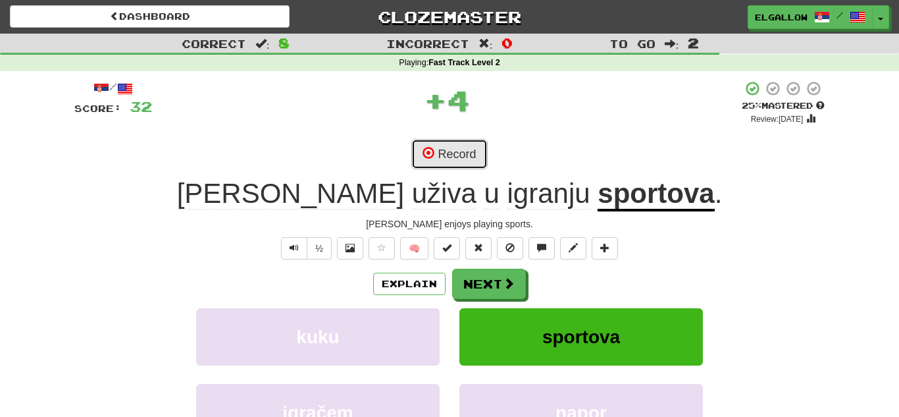
click at [461, 155] on button "Record" at bounding box center [449, 154] width 76 height 30
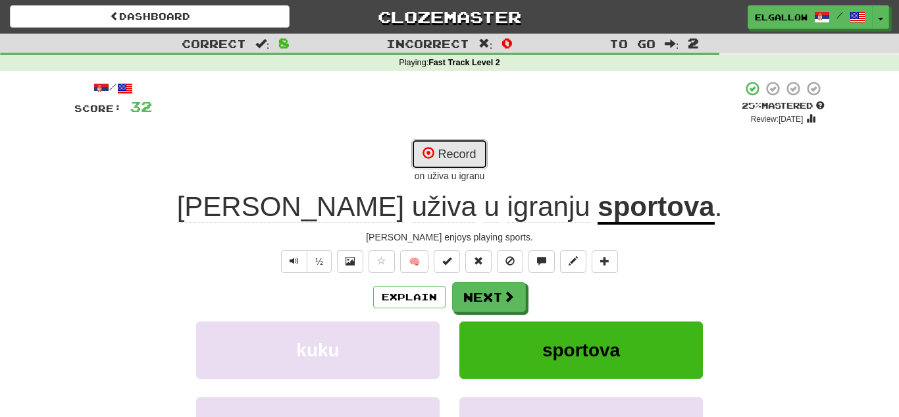
click at [476, 140] on button "Record" at bounding box center [449, 154] width 76 height 30
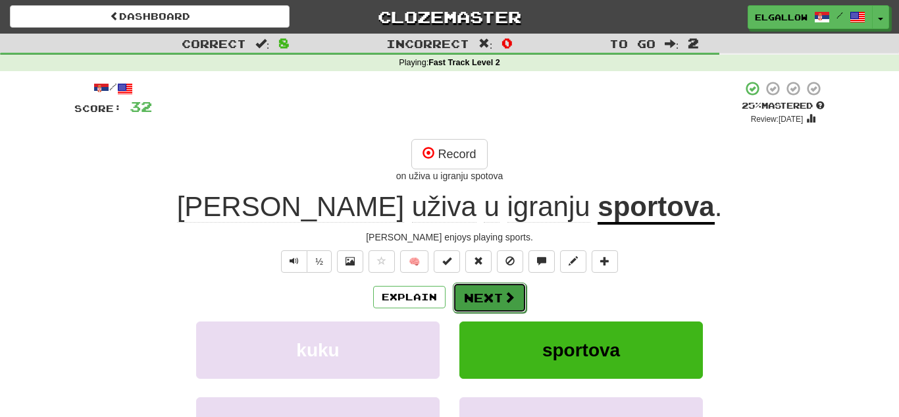
click at [511, 297] on span at bounding box center [509, 297] width 12 height 12
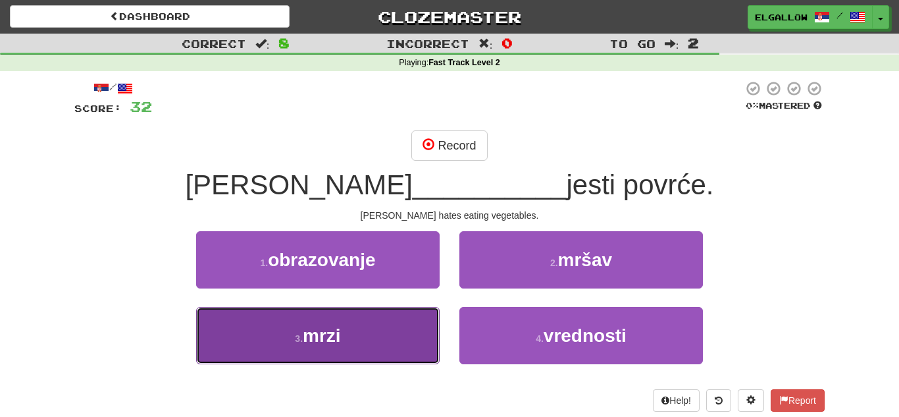
click at [268, 342] on button "3 . mrzi" at bounding box center [318, 335] width 244 height 57
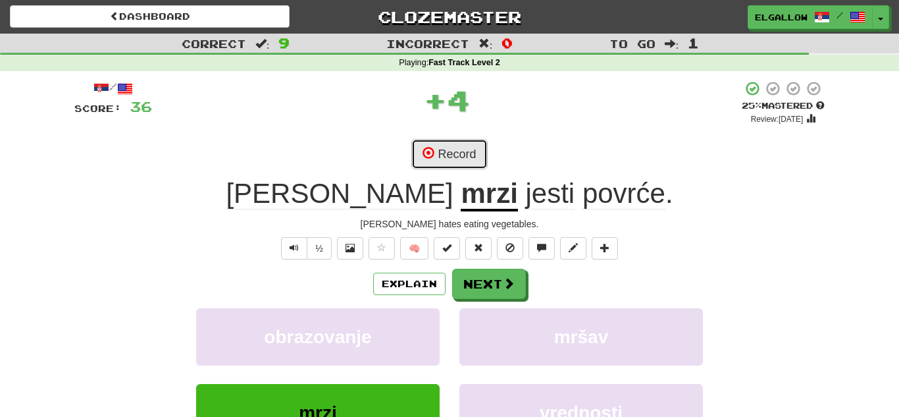
click at [449, 148] on button "Record" at bounding box center [449, 154] width 76 height 30
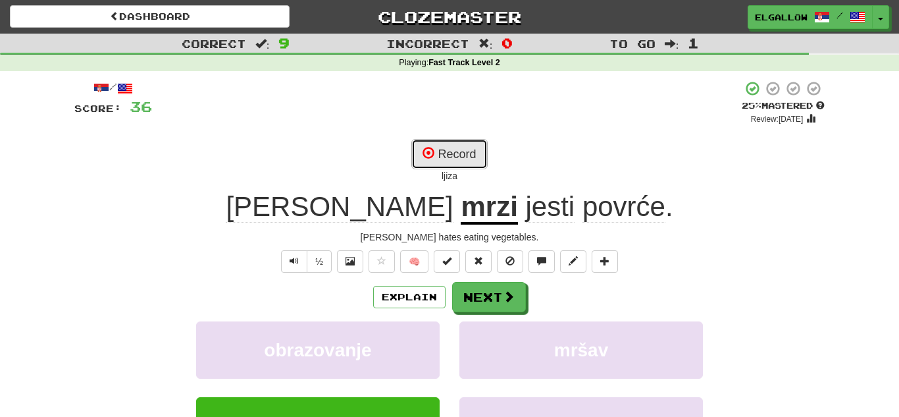
click at [466, 151] on button "Record" at bounding box center [449, 154] width 76 height 30
click at [453, 152] on button "Record" at bounding box center [449, 154] width 76 height 30
click at [469, 141] on button "Record" at bounding box center [449, 154] width 76 height 30
click at [462, 149] on button "Record" at bounding box center [449, 154] width 76 height 30
click at [459, 154] on button "Record" at bounding box center [449, 154] width 76 height 30
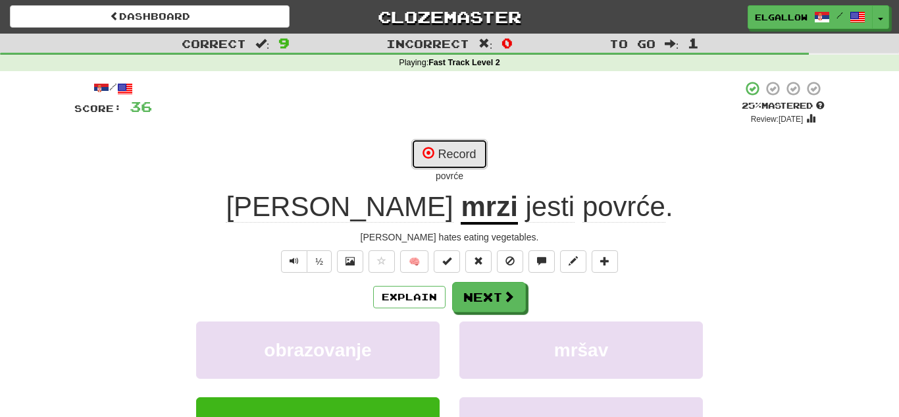
click at [473, 145] on button "Record" at bounding box center [449, 154] width 76 height 30
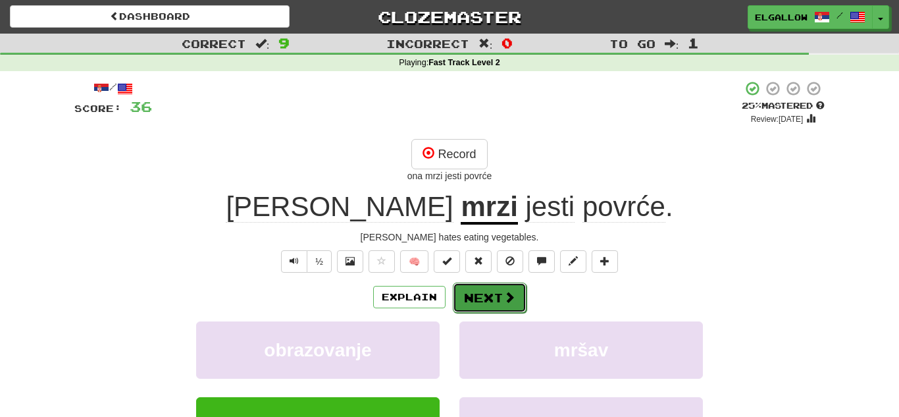
click at [505, 293] on span at bounding box center [509, 297] width 12 height 12
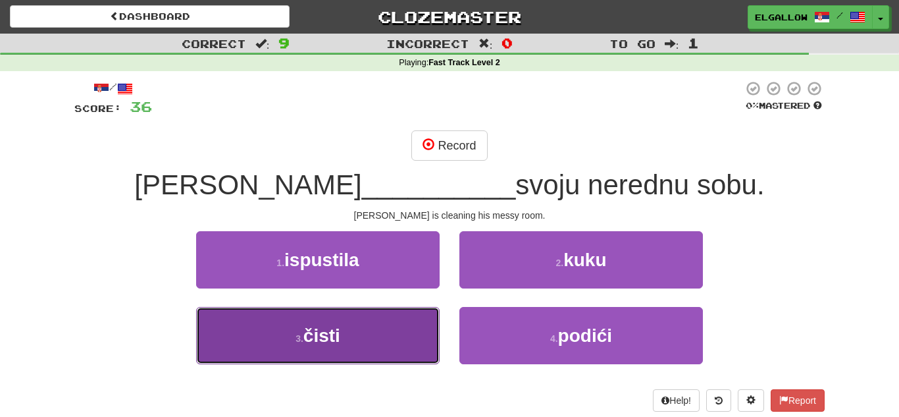
click at [253, 327] on button "3 . čisti" at bounding box center [318, 335] width 244 height 57
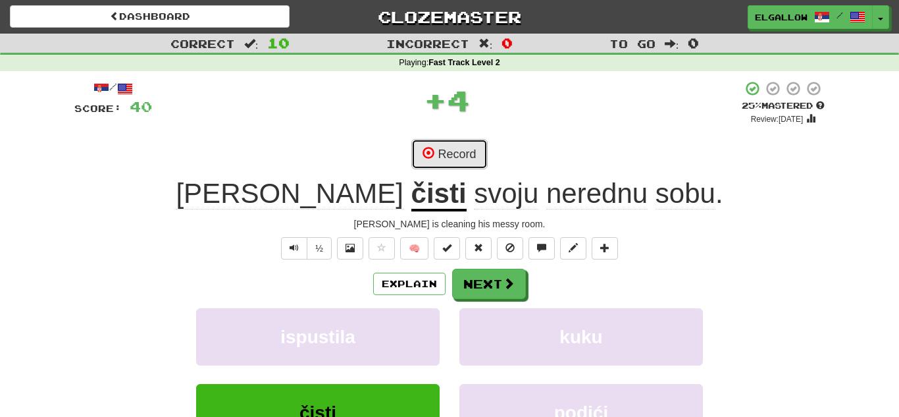
click at [474, 153] on button "Record" at bounding box center [449, 154] width 76 height 30
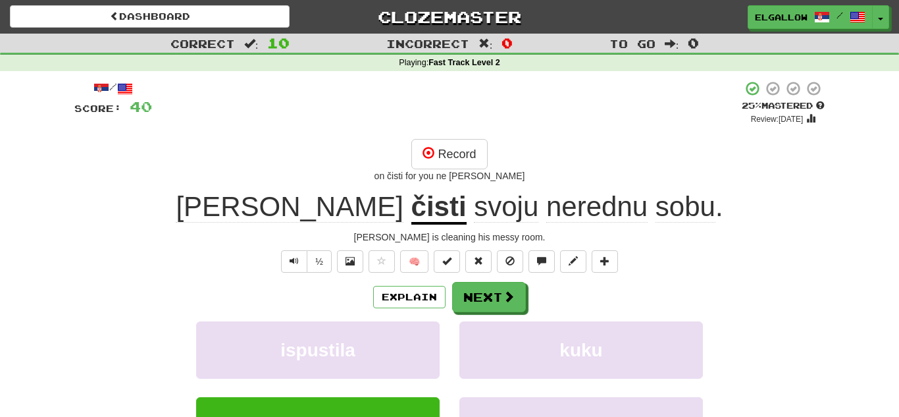
click at [493, 147] on div "Record on čisti for you ne radu sobu" at bounding box center [449, 160] width 750 height 43
click at [480, 147] on button "Record" at bounding box center [449, 154] width 76 height 30
click at [485, 312] on div "Explain Next ispustila kuku čisti podići Learn more: ispustila kuku čisti podići" at bounding box center [449, 387] width 750 height 211
click at [490, 307] on button "Next" at bounding box center [490, 297] width 74 height 30
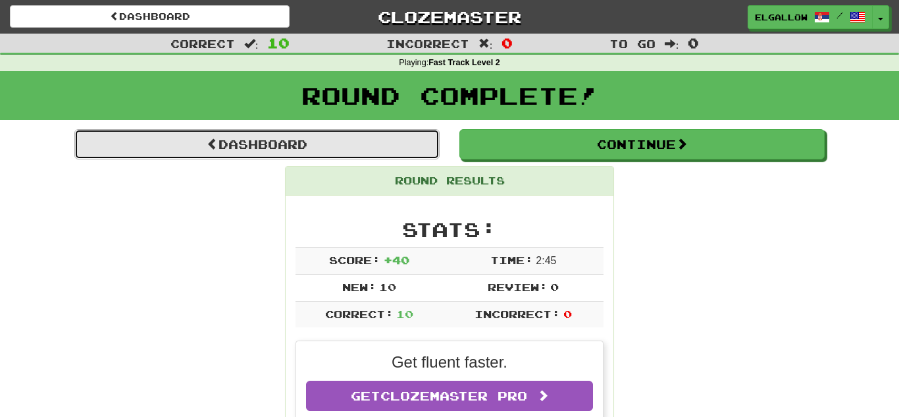
click at [276, 140] on link "Dashboard" at bounding box center [256, 144] width 365 height 30
